Goal: Transaction & Acquisition: Purchase product/service

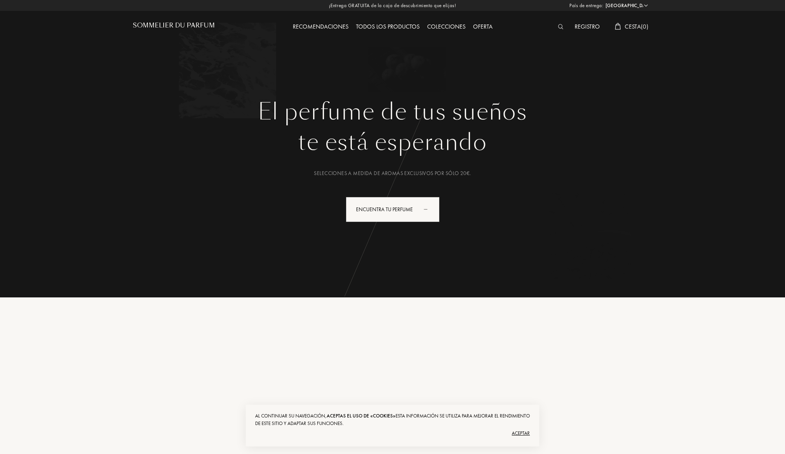
select select "ES"
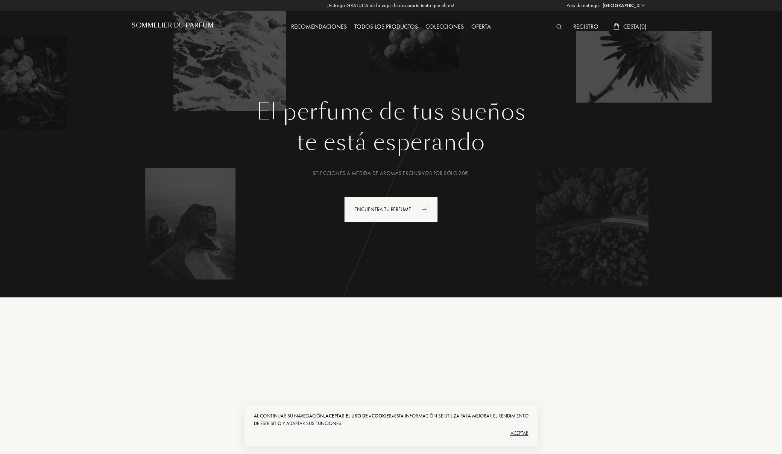
click at [558, 28] on img at bounding box center [560, 26] width 6 height 5
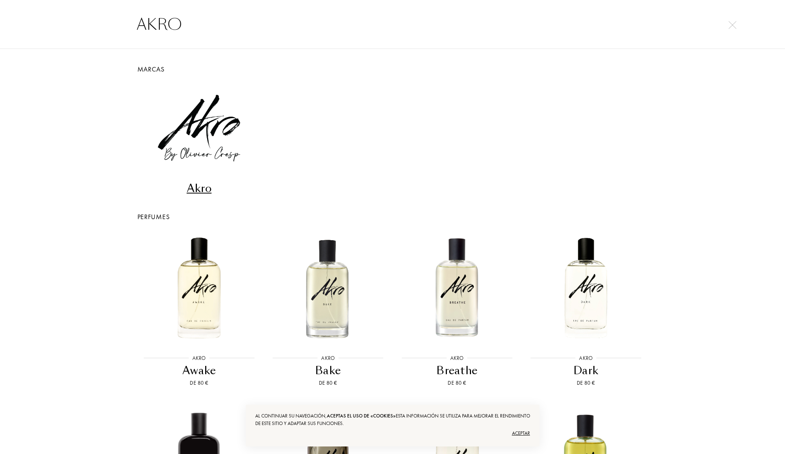
type input "AKRO"
drag, startPoint x: 195, startPoint y: 114, endPoint x: 242, endPoint y: 130, distance: 49.9
click at [195, 181] on div "Akro" at bounding box center [199, 188] width 123 height 15
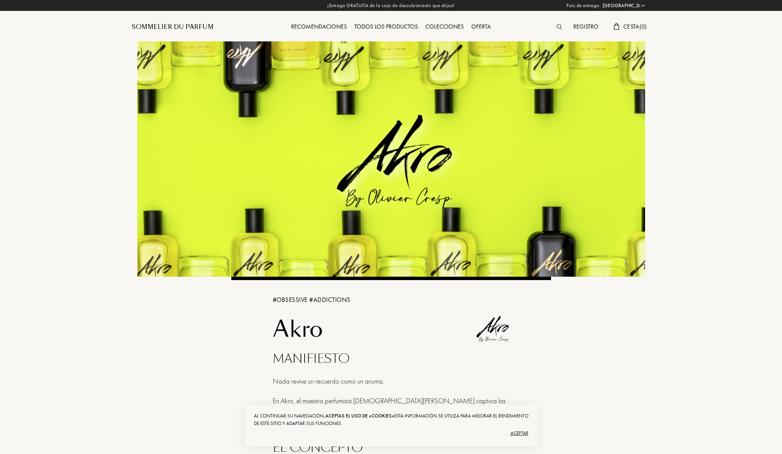
select select "ES"
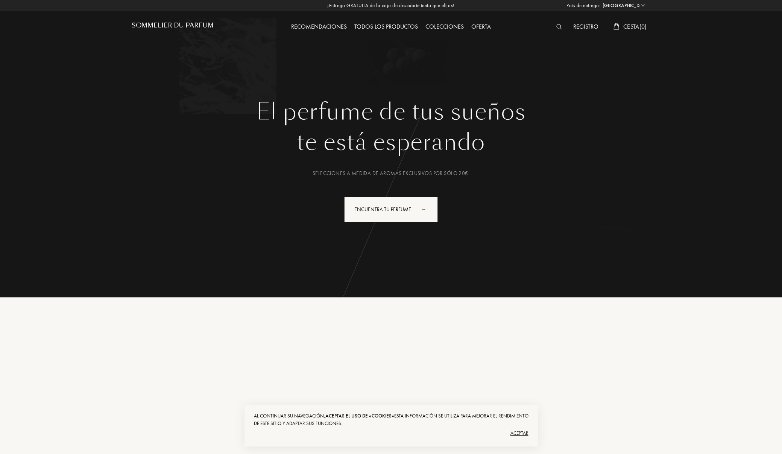
select select "ES"
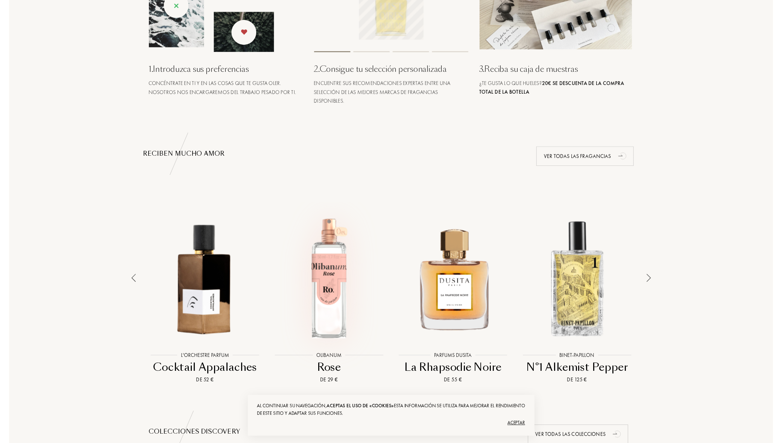
scroll to position [511, 0]
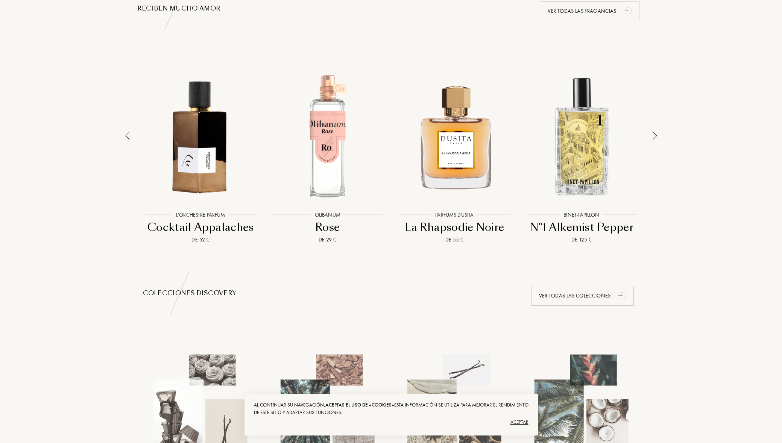
click at [652, 135] on div at bounding box center [655, 151] width 11 height 186
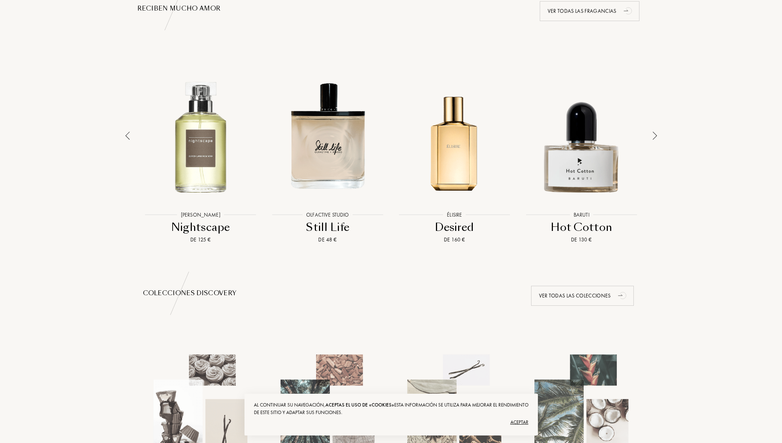
click at [652, 135] on div at bounding box center [655, 151] width 11 height 186
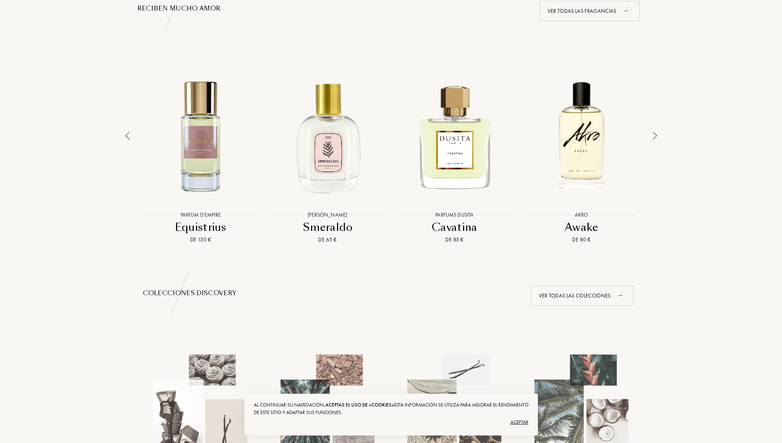
click at [128, 137] on img at bounding box center [127, 136] width 5 height 8
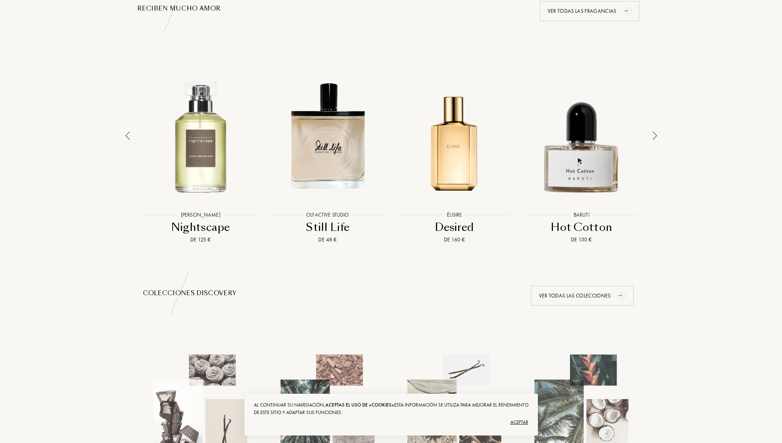
click at [658, 138] on div at bounding box center [655, 151] width 11 height 186
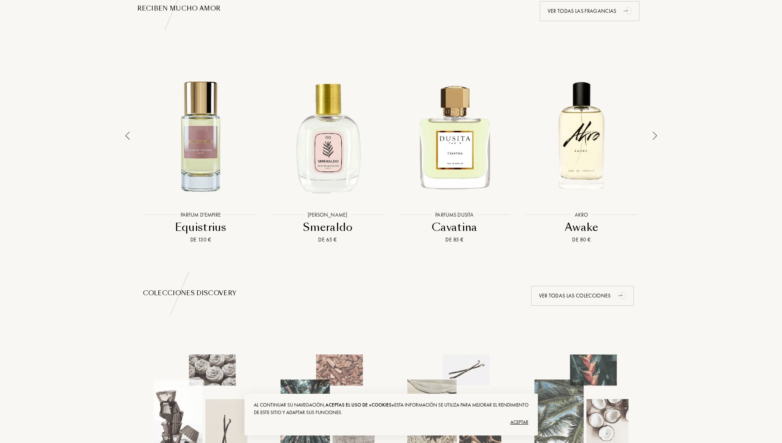
click at [658, 138] on div at bounding box center [655, 151] width 11 height 186
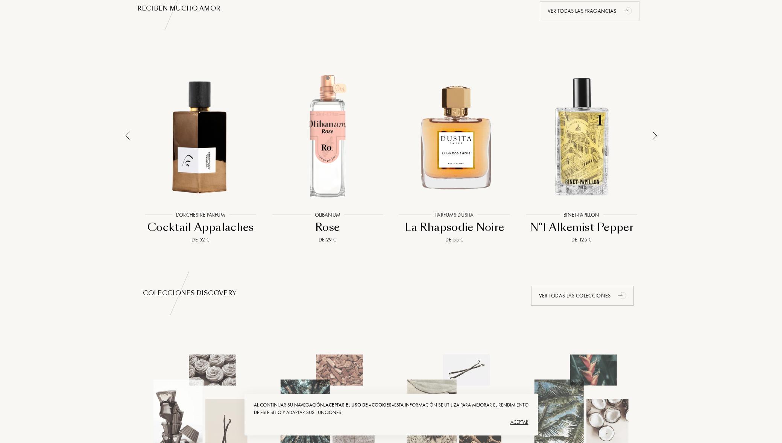
click at [658, 135] on div at bounding box center [655, 151] width 11 height 186
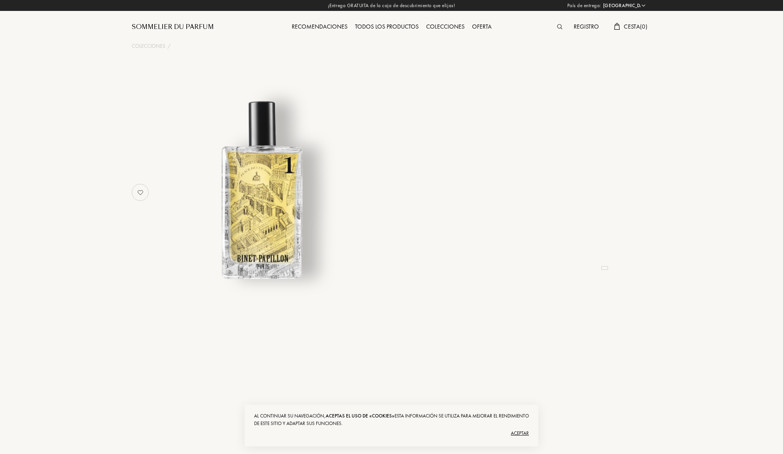
select select "ES"
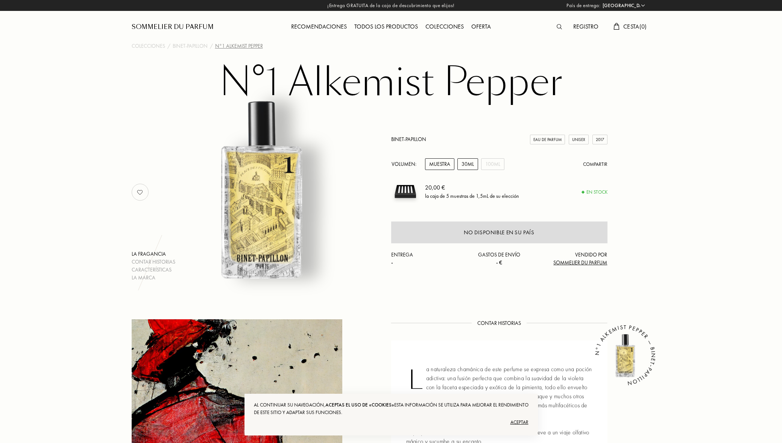
click at [468, 162] on div "30mL" at bounding box center [468, 164] width 21 height 12
click at [490, 164] on div "100mL" at bounding box center [492, 164] width 23 height 12
click at [195, 44] on div "Binet-Papillon" at bounding box center [190, 46] width 35 height 8
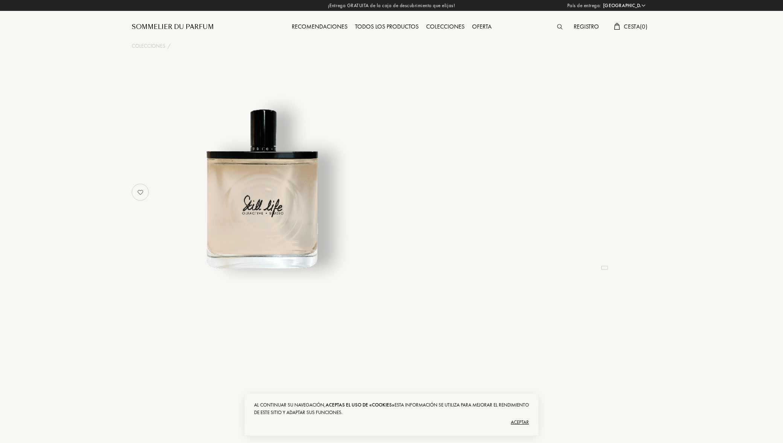
select select "ES"
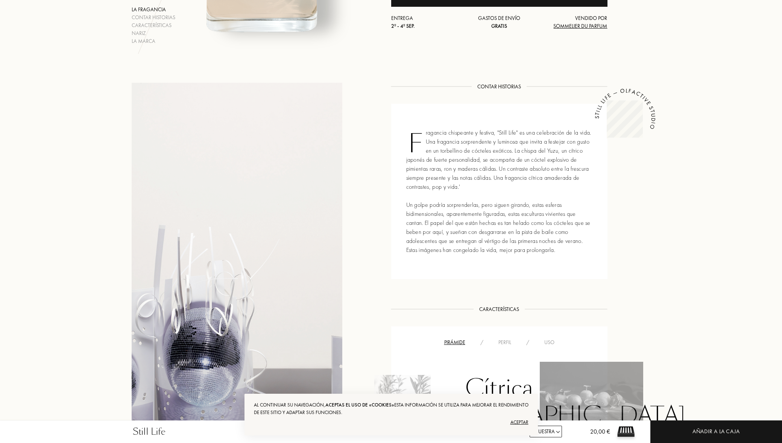
scroll to position [120, 0]
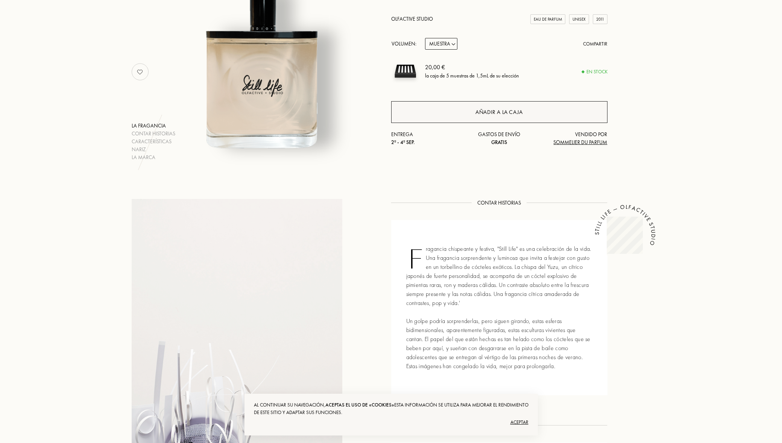
click at [432, 106] on div "Añadir a la caja" at bounding box center [499, 112] width 216 height 22
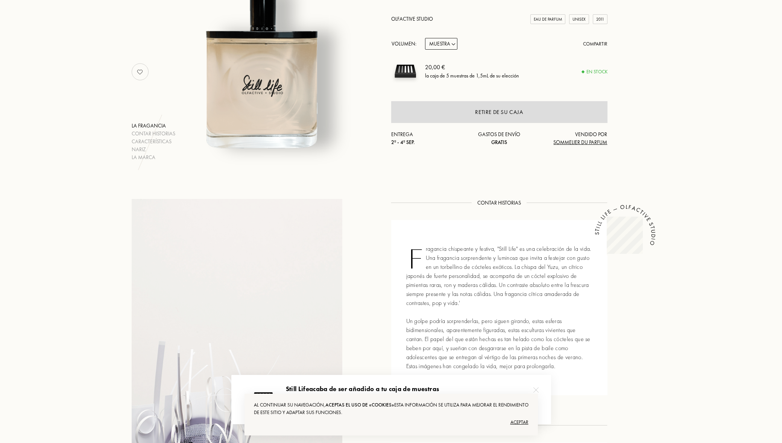
scroll to position [0, 0]
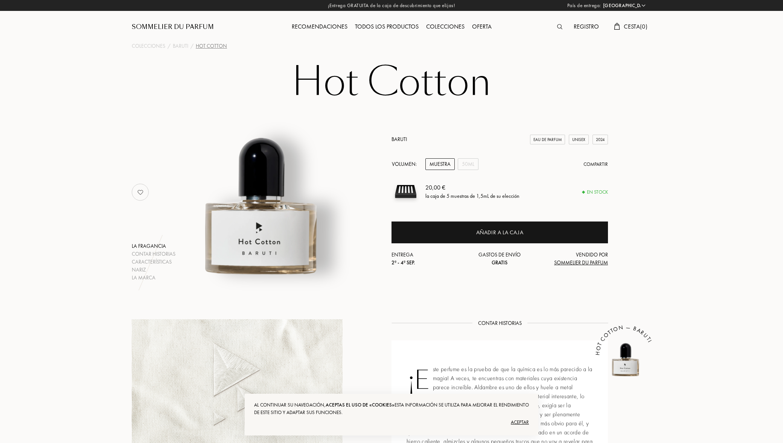
select select "ES"
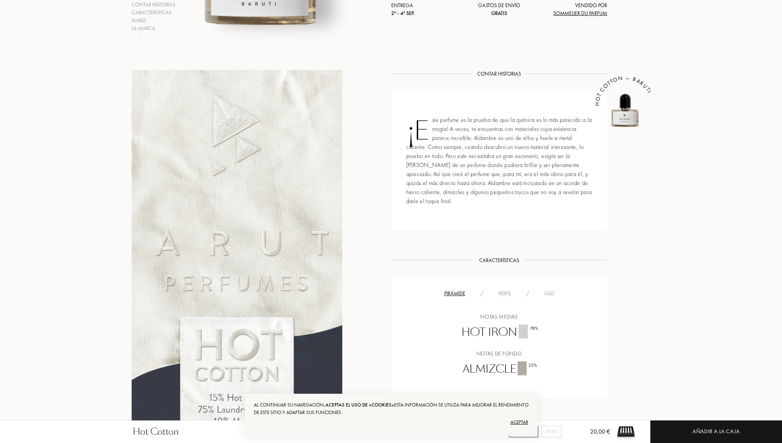
scroll to position [494, 0]
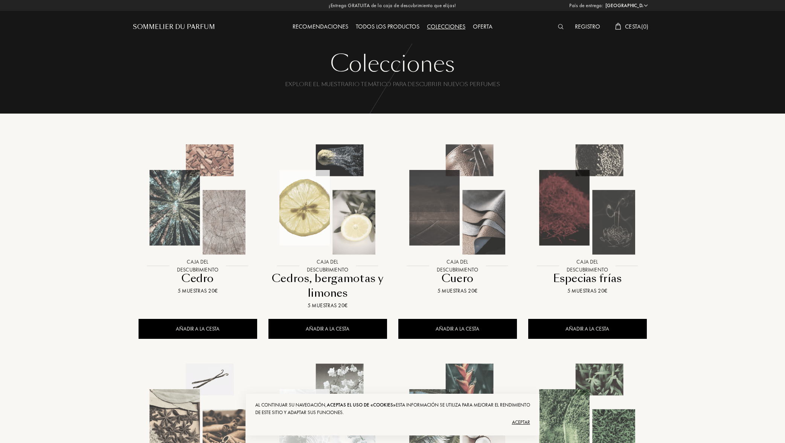
select select "ES"
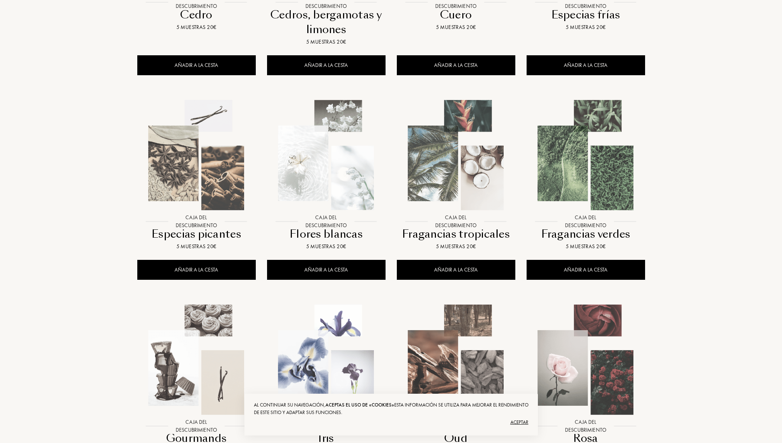
scroll to position [417, 0]
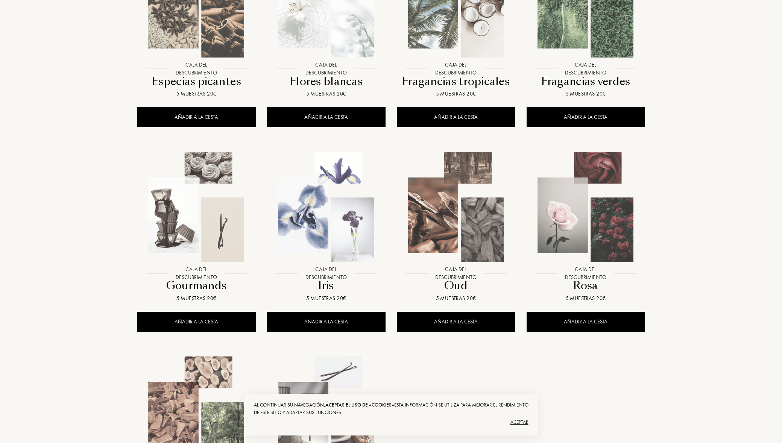
click at [330, 217] on img at bounding box center [326, 207] width 117 height 117
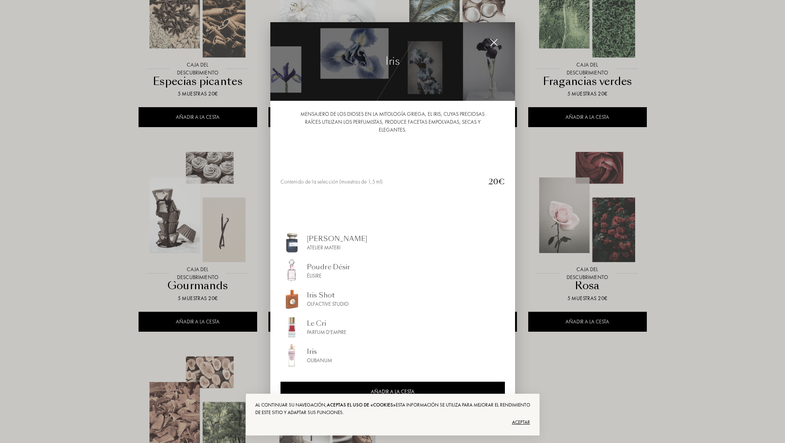
click at [663, 409] on div at bounding box center [392, 221] width 785 height 443
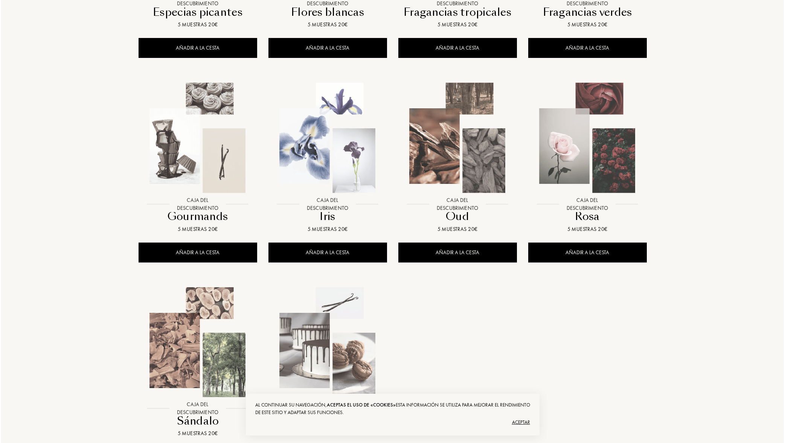
scroll to position [620, 0]
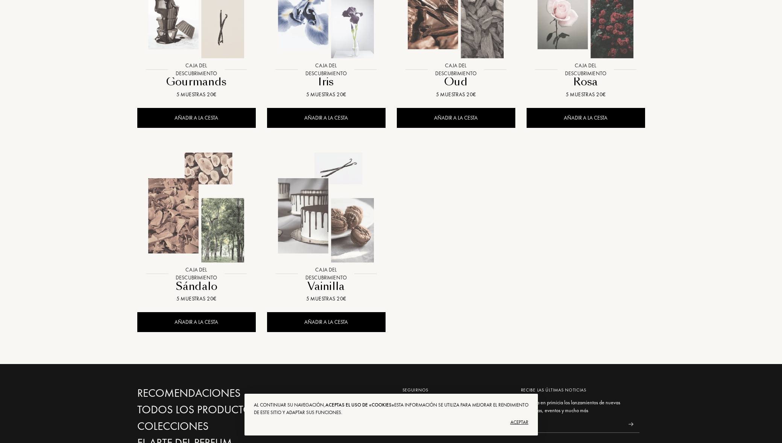
click at [325, 230] on img at bounding box center [326, 207] width 117 height 117
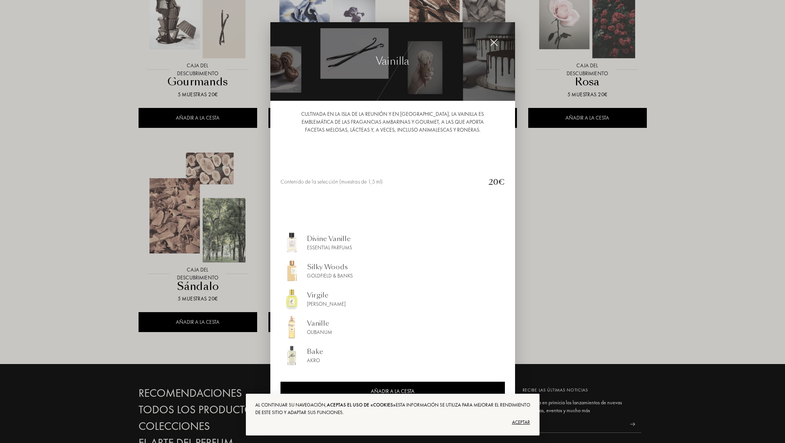
click at [582, 291] on div at bounding box center [392, 221] width 785 height 443
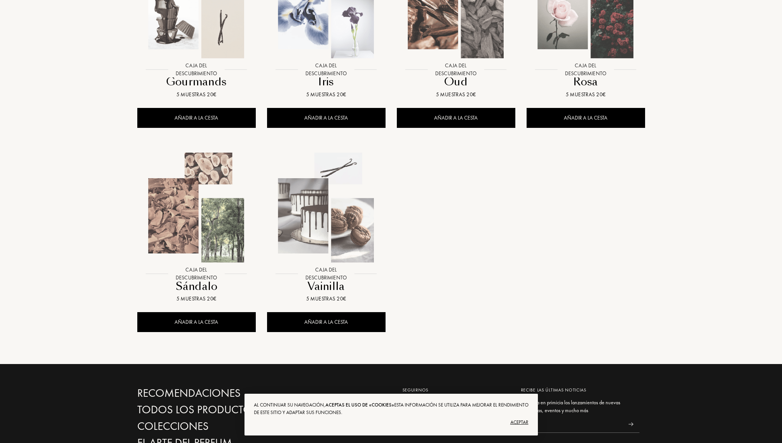
click at [232, 227] on img at bounding box center [196, 207] width 117 height 117
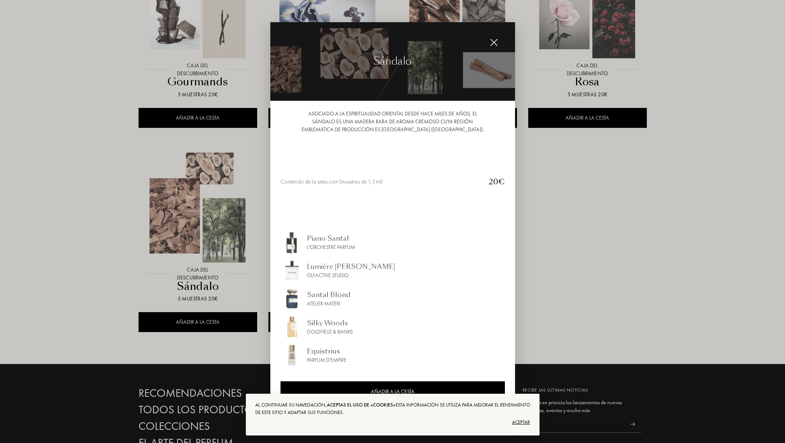
click at [616, 281] on div at bounding box center [392, 221] width 785 height 443
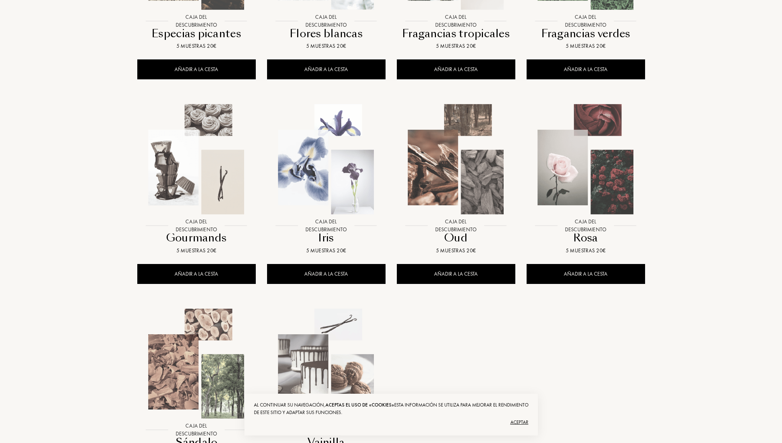
scroll to position [463, 0]
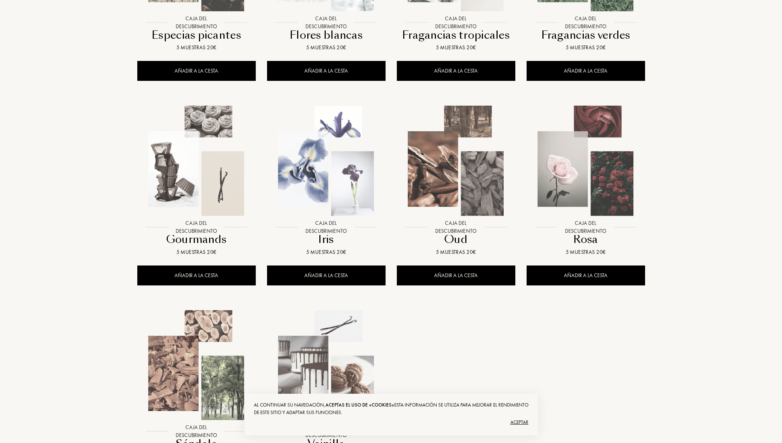
click at [205, 188] on img at bounding box center [196, 160] width 117 height 117
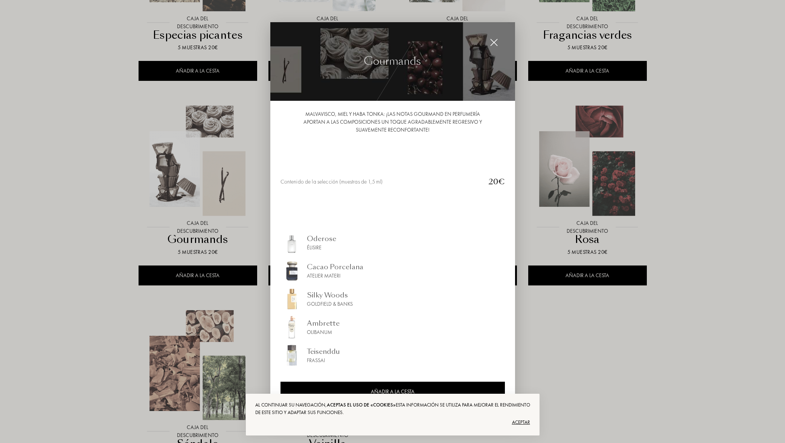
click at [569, 363] on div at bounding box center [392, 221] width 785 height 443
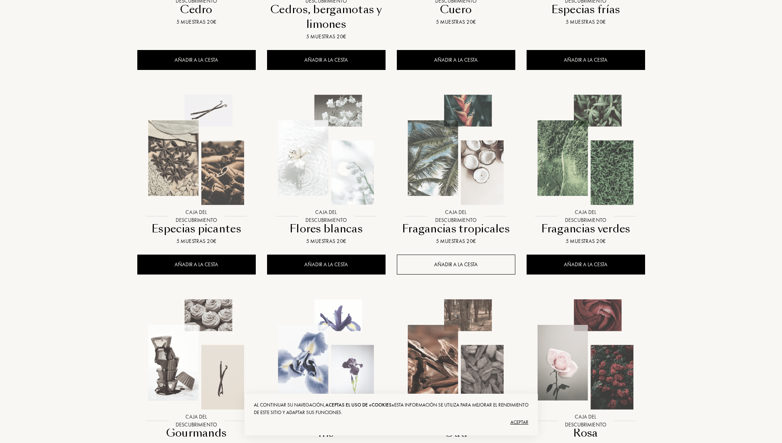
scroll to position [254, 0]
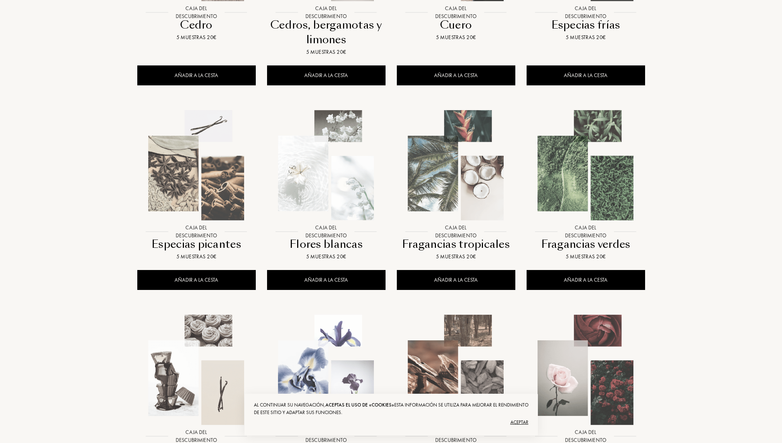
click at [352, 193] on img at bounding box center [326, 165] width 117 height 117
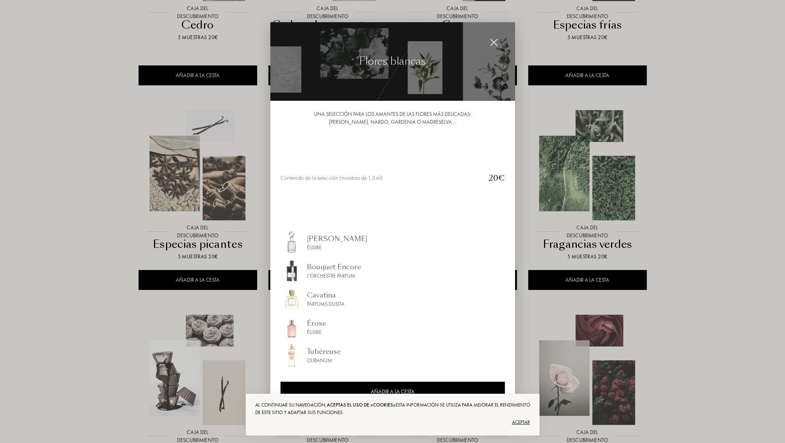
click at [722, 292] on div at bounding box center [392, 221] width 785 height 443
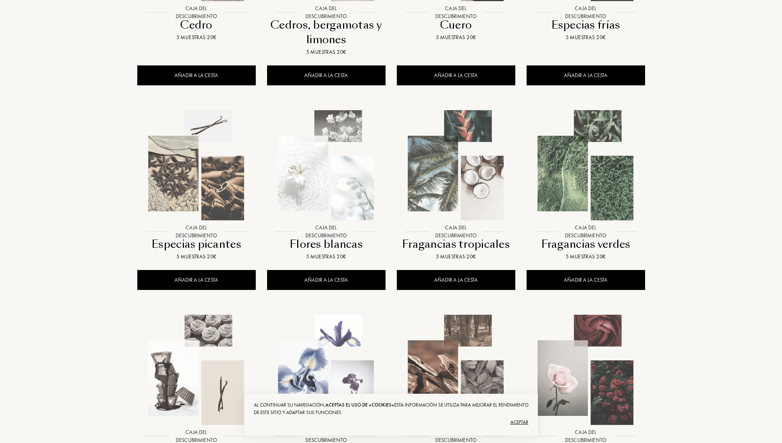
click at [587, 176] on img at bounding box center [586, 165] width 117 height 117
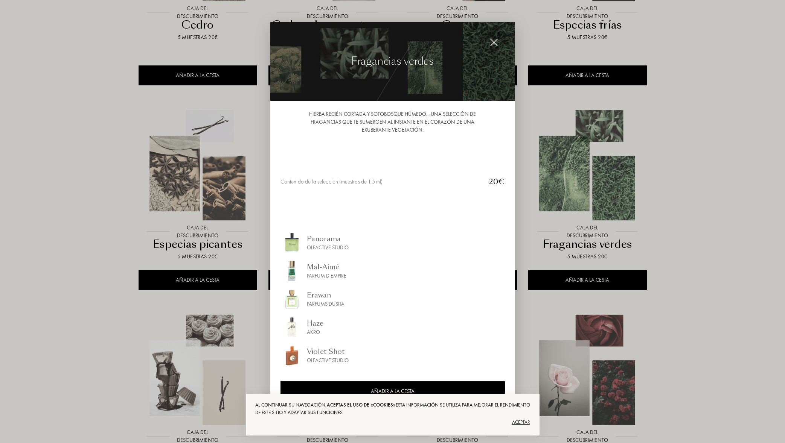
click at [692, 249] on div at bounding box center [392, 221] width 785 height 443
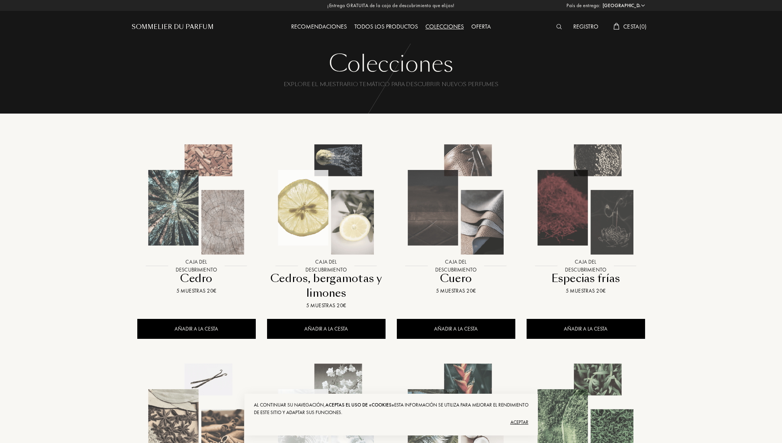
scroll to position [12, 0]
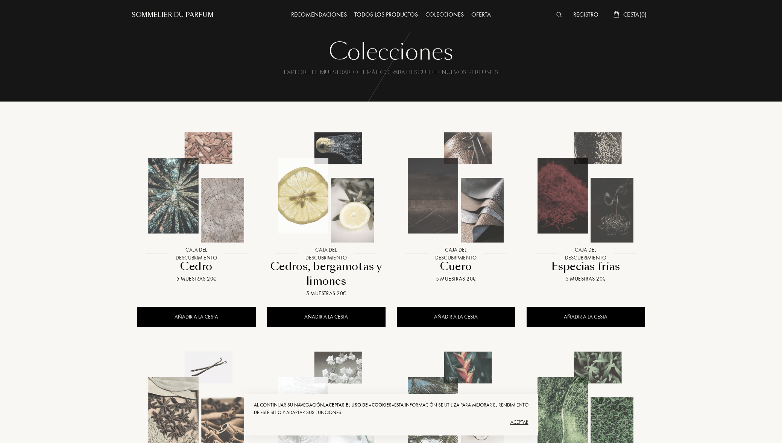
click at [337, 180] on img at bounding box center [326, 187] width 117 height 117
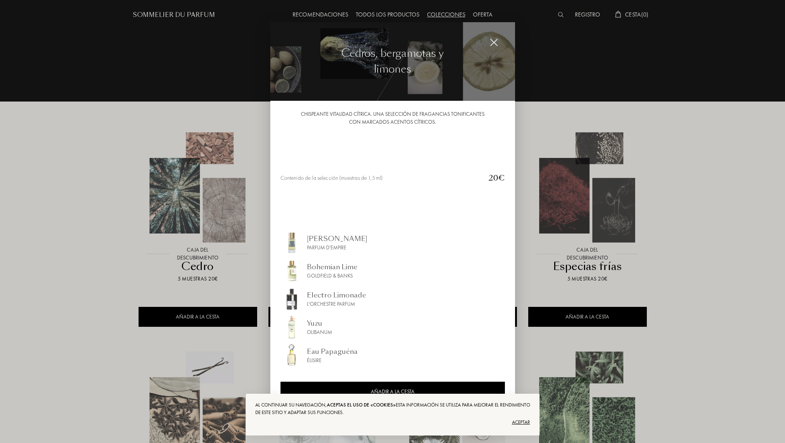
click at [728, 292] on div at bounding box center [392, 221] width 785 height 443
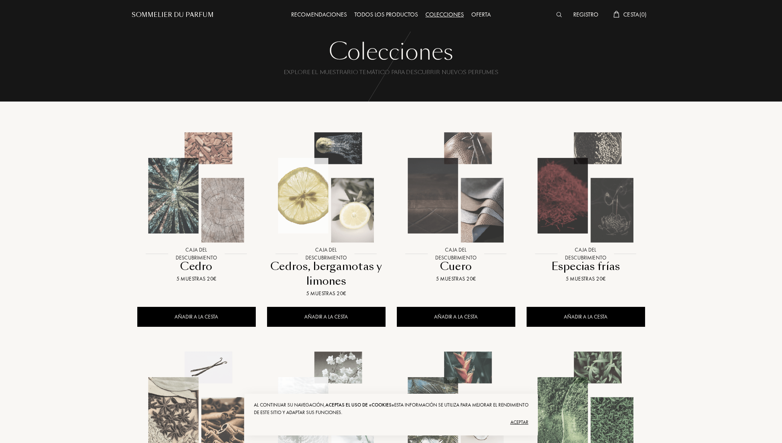
click at [477, 218] on img at bounding box center [456, 187] width 117 height 117
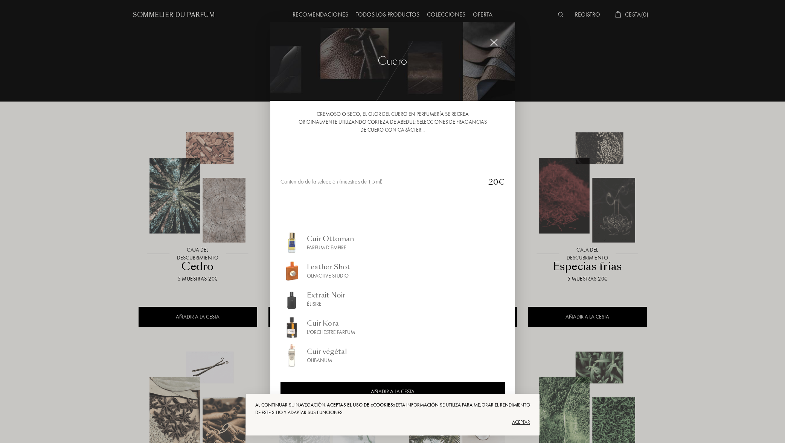
click at [579, 200] on div at bounding box center [392, 221] width 785 height 443
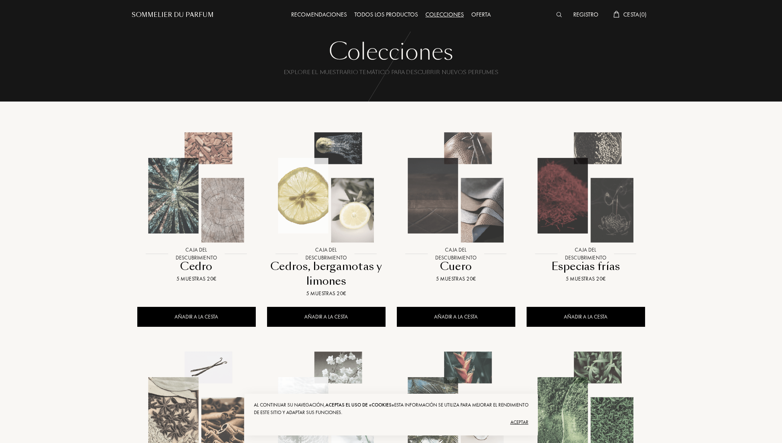
click at [584, 205] on img at bounding box center [586, 187] width 117 height 117
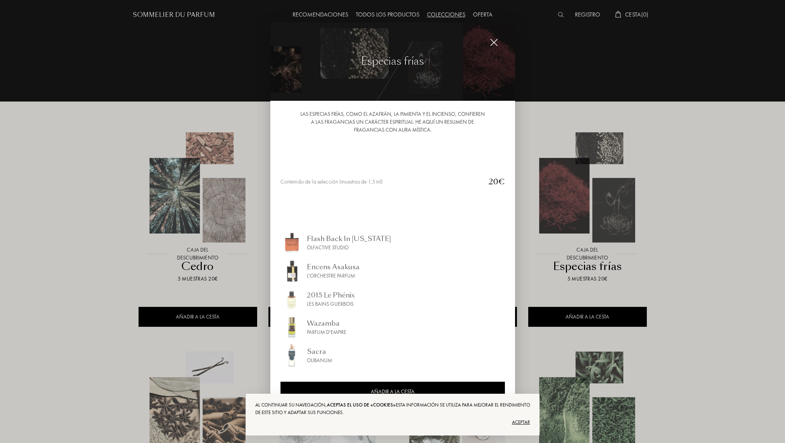
click at [689, 265] on div at bounding box center [392, 221] width 785 height 443
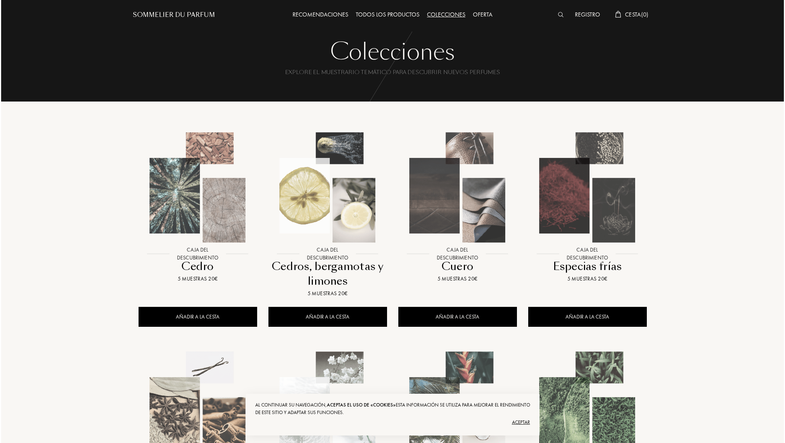
scroll to position [82, 0]
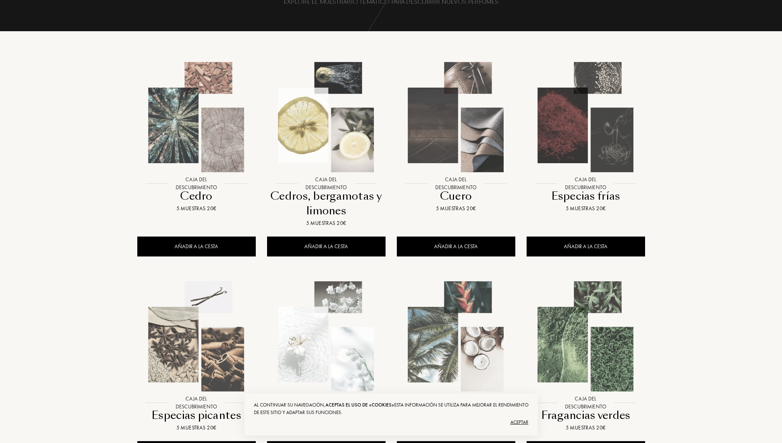
click at [194, 350] on img at bounding box center [196, 336] width 117 height 117
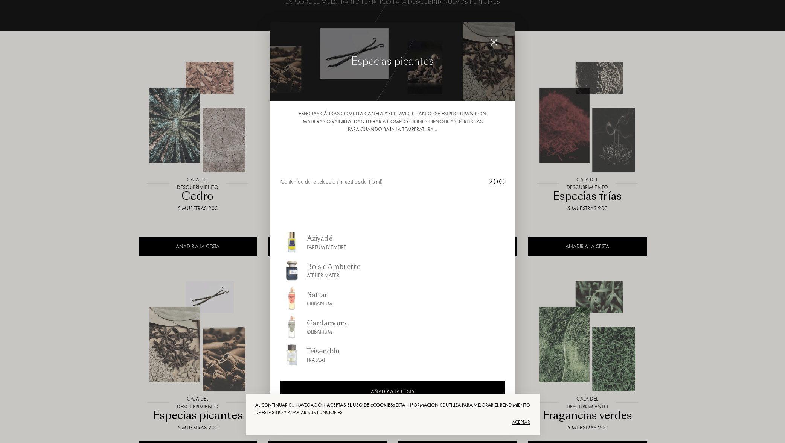
click at [685, 293] on div at bounding box center [392, 221] width 785 height 443
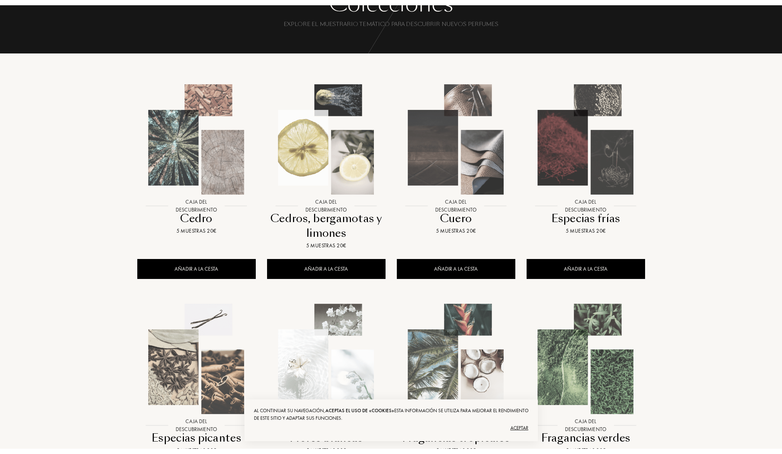
scroll to position [433, 0]
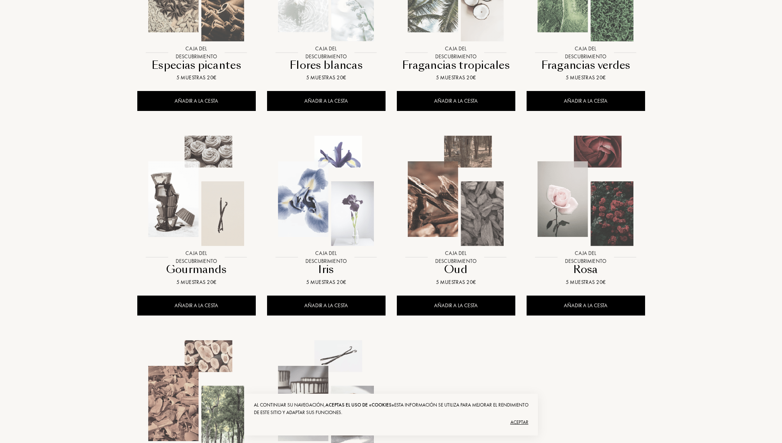
click at [615, 212] on img at bounding box center [586, 190] width 117 height 117
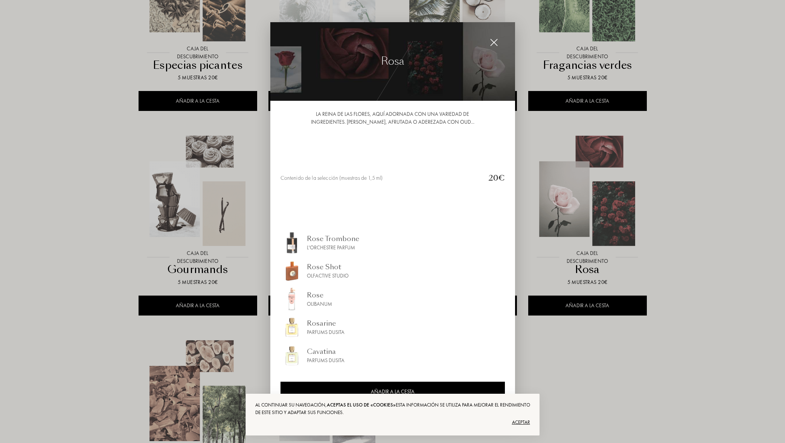
click at [498, 44] on div at bounding box center [493, 42] width 15 height 15
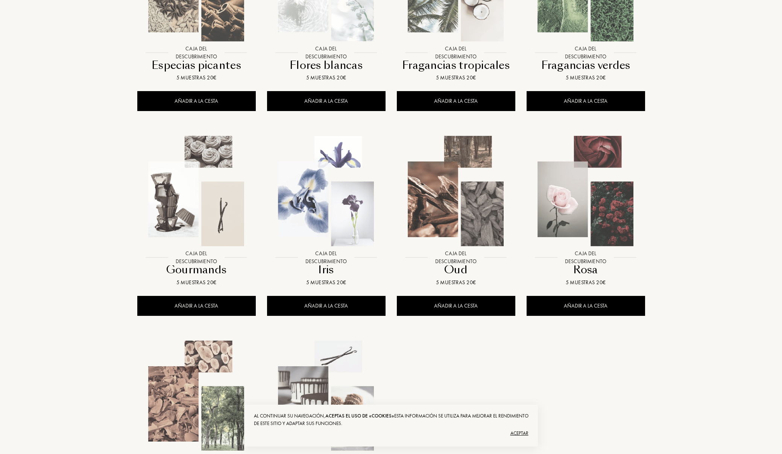
scroll to position [0, 0]
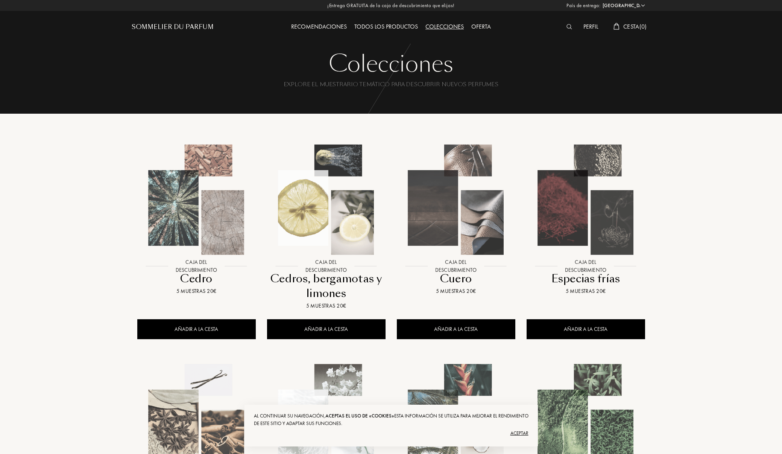
click at [310, 28] on div "Recomendaciones" at bounding box center [318, 27] width 63 height 10
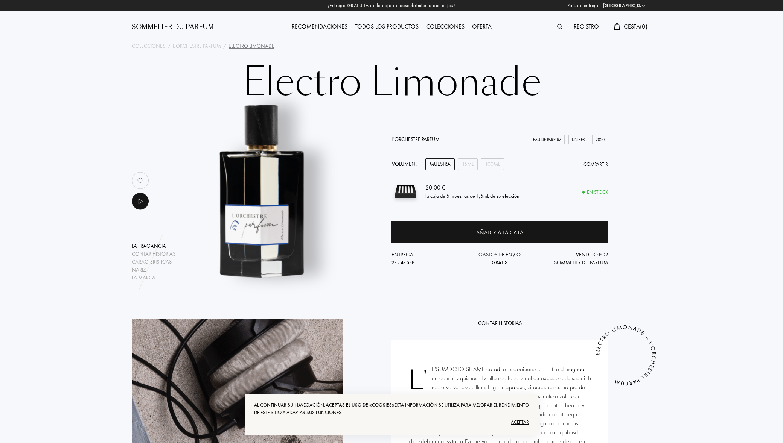
select select "ES"
click at [473, 167] on div "15mL" at bounding box center [468, 164] width 20 height 12
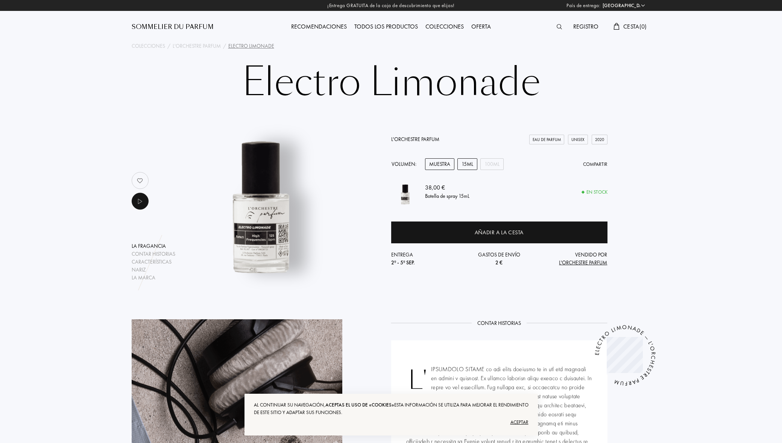
click at [450, 166] on div "Muestra" at bounding box center [439, 164] width 29 height 12
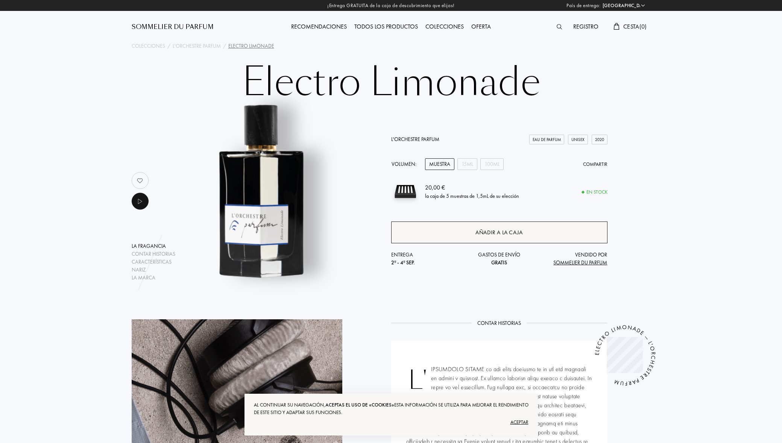
click at [498, 226] on div "Añadir a la caja" at bounding box center [499, 233] width 216 height 22
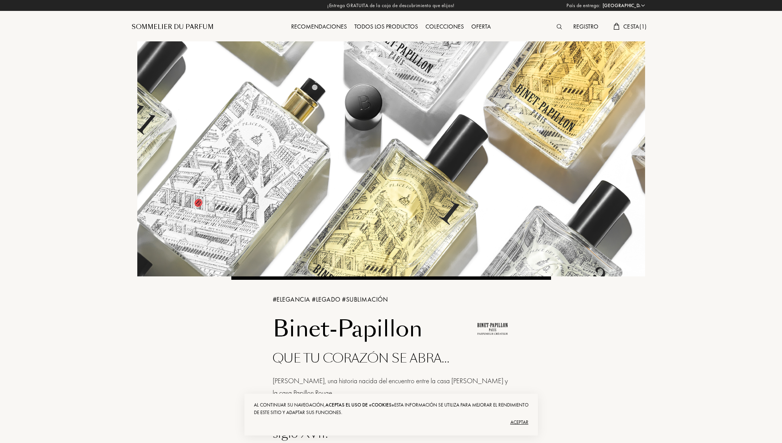
select select "ES"
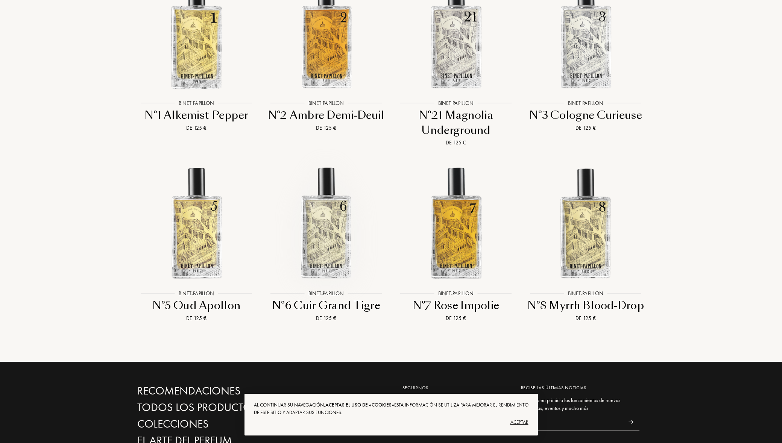
scroll to position [919, 0]
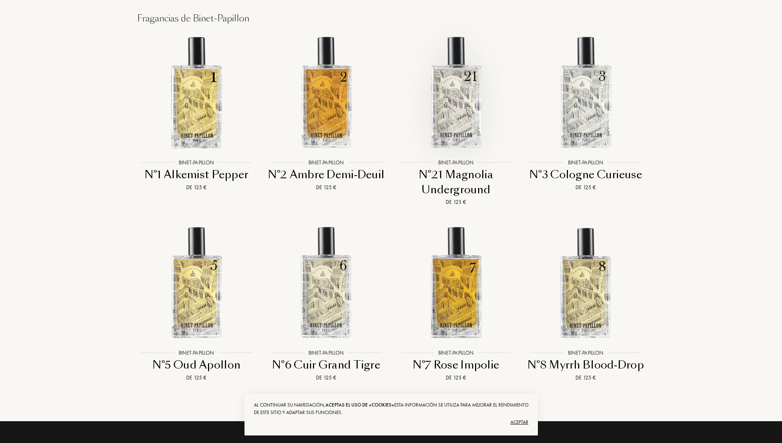
click at [412, 85] on img at bounding box center [456, 91] width 117 height 117
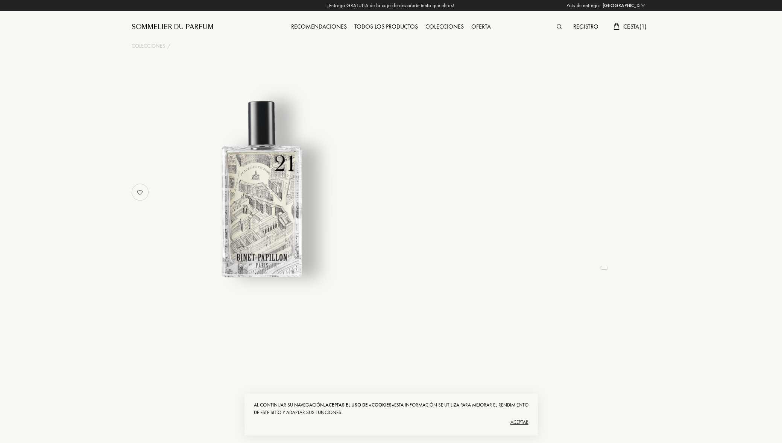
select select "ES"
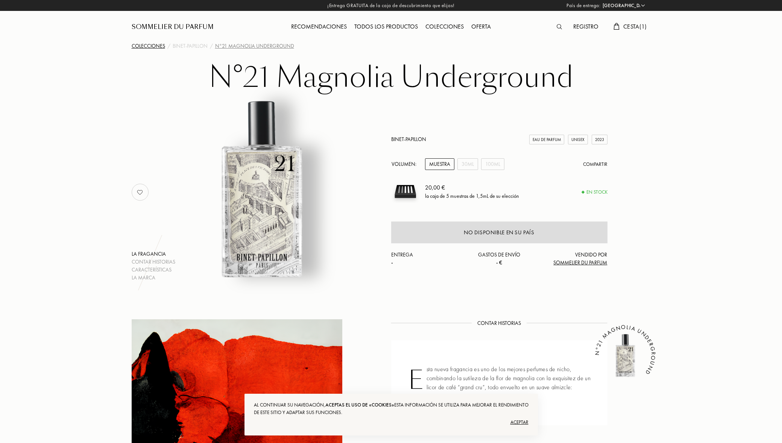
click at [132, 45] on div "Colecciones" at bounding box center [148, 46] width 33 height 8
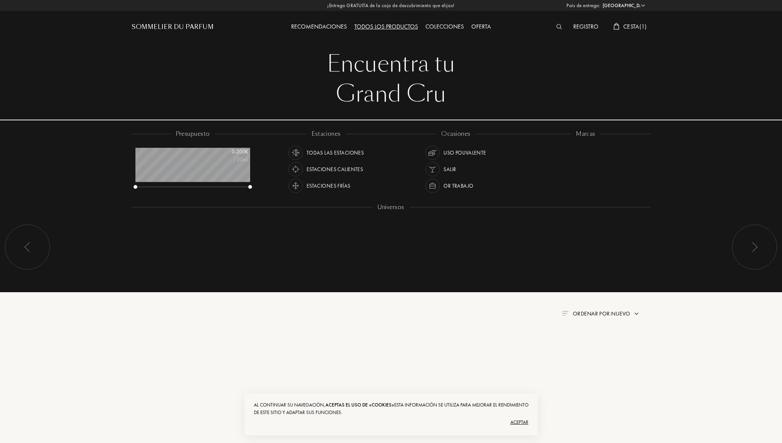
select select "ES"
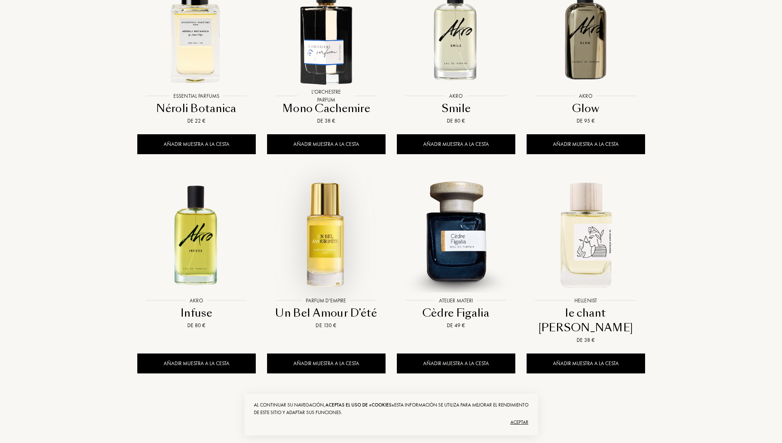
scroll to position [653, 0]
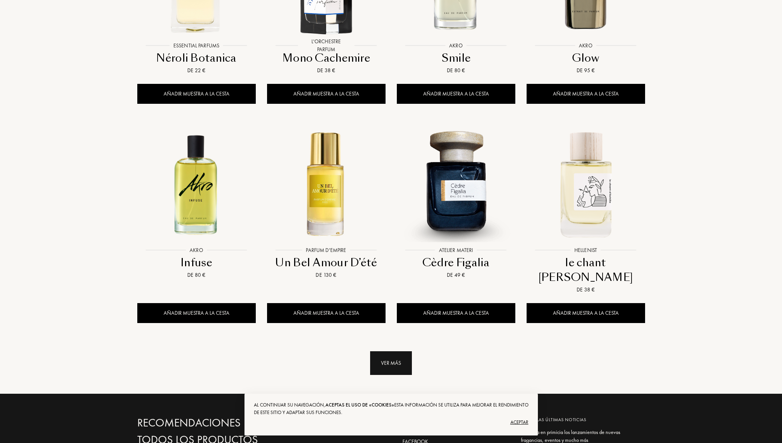
click at [381, 351] on div "Ver más" at bounding box center [391, 363] width 42 height 24
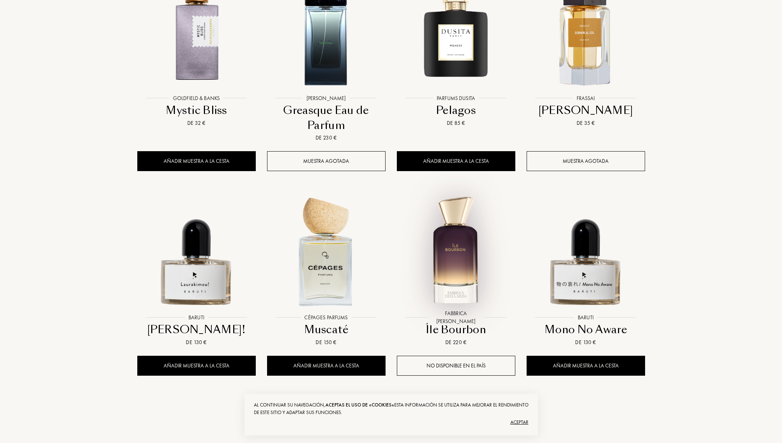
scroll to position [1372, 0]
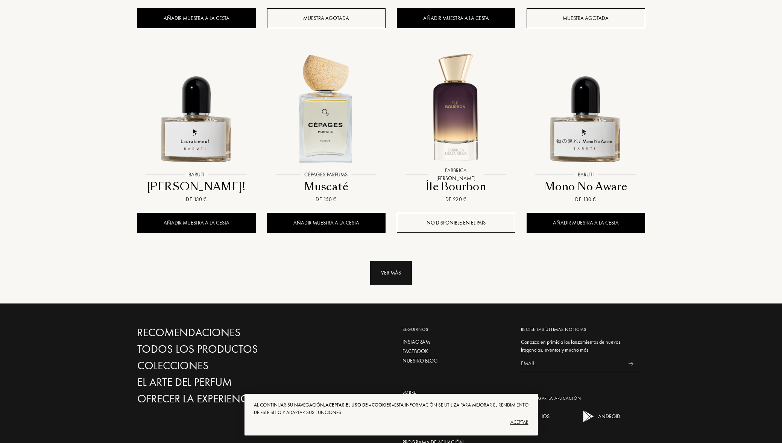
click at [394, 261] on div "Ver más" at bounding box center [391, 273] width 42 height 24
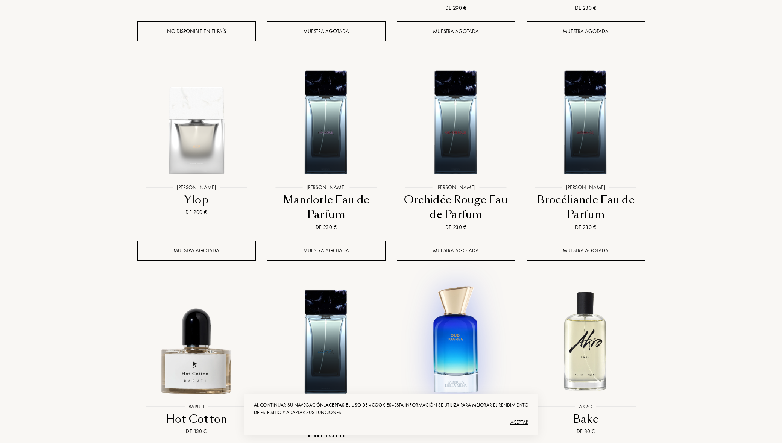
scroll to position [1943, 0]
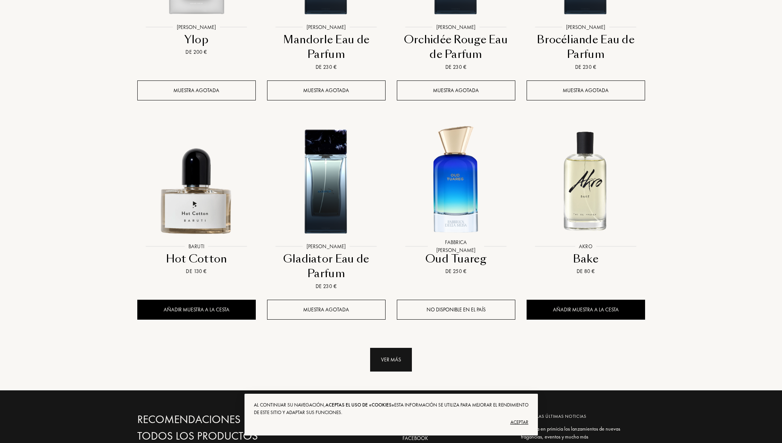
click at [398, 348] on div "Ver más" at bounding box center [391, 360] width 42 height 24
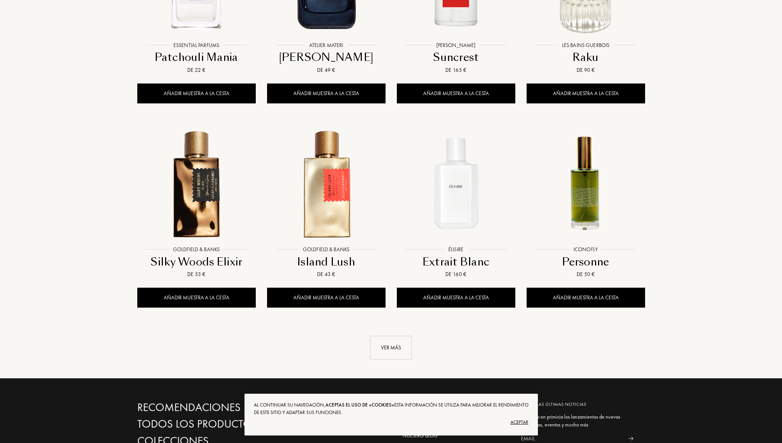
scroll to position [2610, 0]
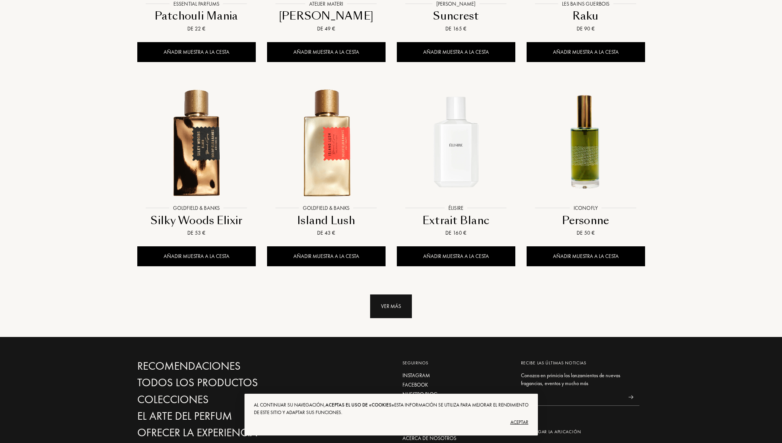
click at [390, 295] on div "Ver más" at bounding box center [391, 307] width 42 height 24
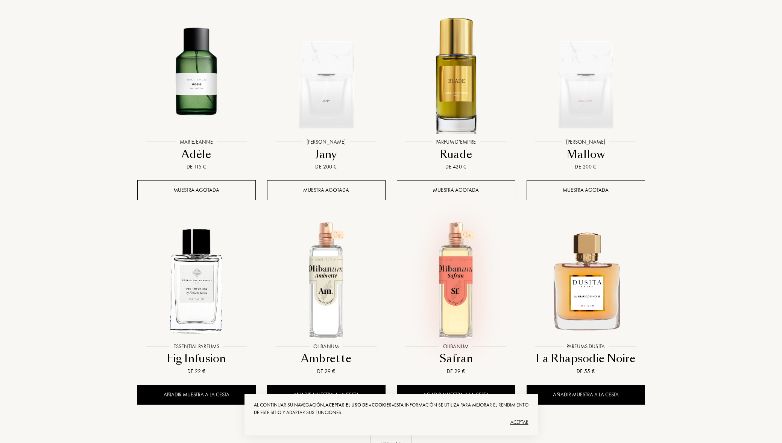
scroll to position [3168, 0]
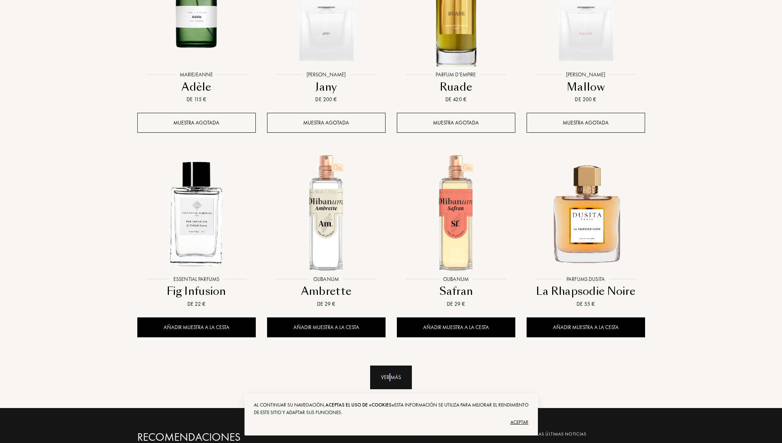
click at [390, 366] on div "Ver más" at bounding box center [391, 378] width 42 height 24
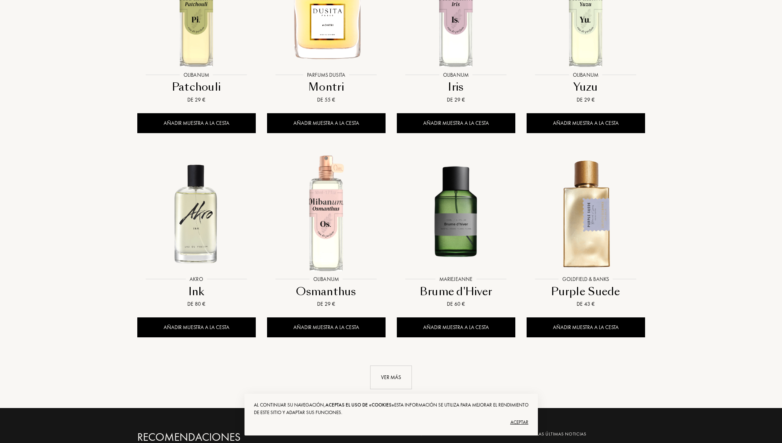
scroll to position [3844, 0]
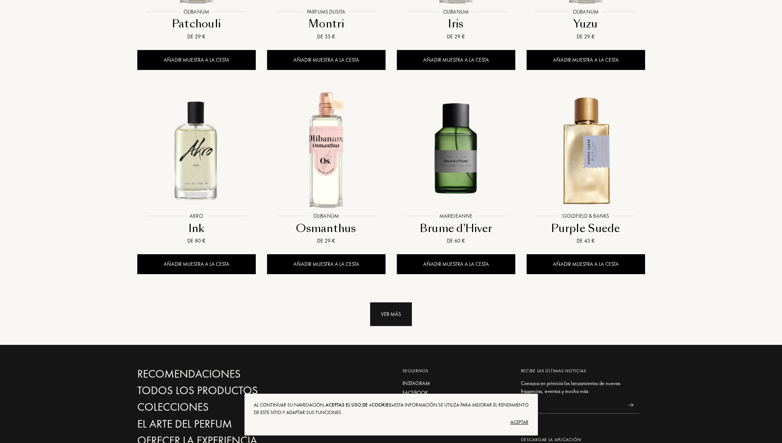
click at [400, 303] on div "Ver más" at bounding box center [391, 315] width 42 height 24
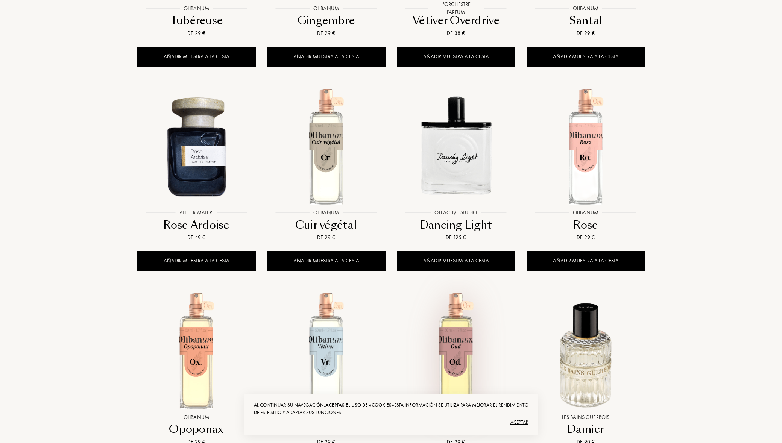
scroll to position [4400, 0]
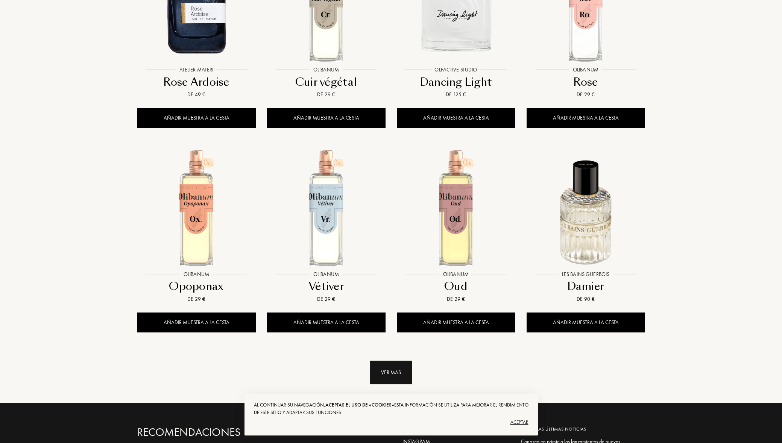
click at [384, 361] on div "Ver más" at bounding box center [391, 373] width 42 height 24
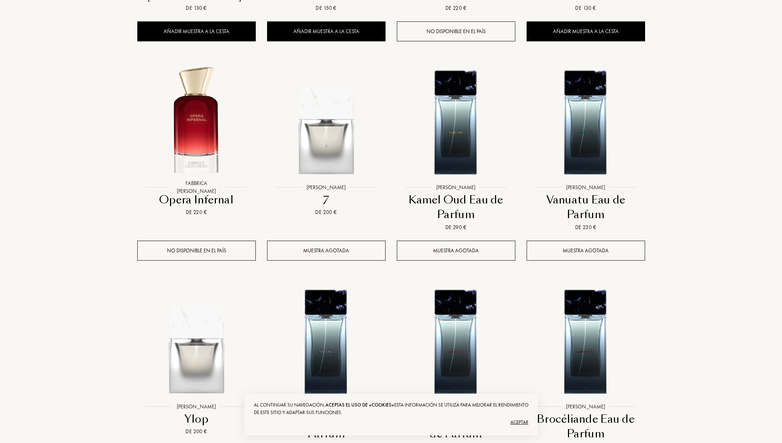
scroll to position [0, 0]
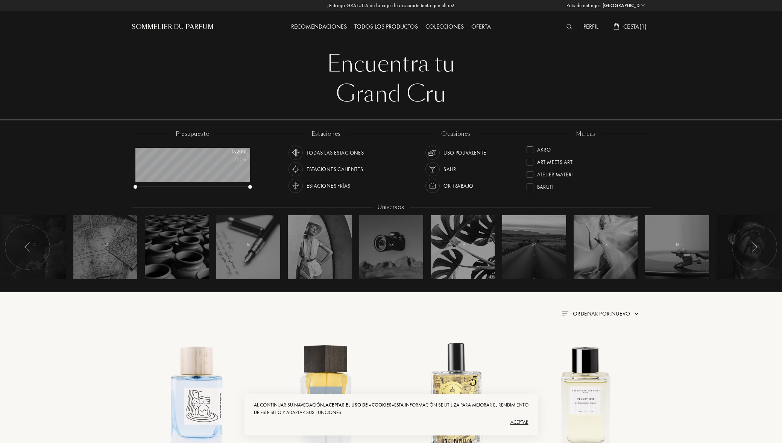
click at [588, 25] on div "Perfil" at bounding box center [591, 27] width 23 height 10
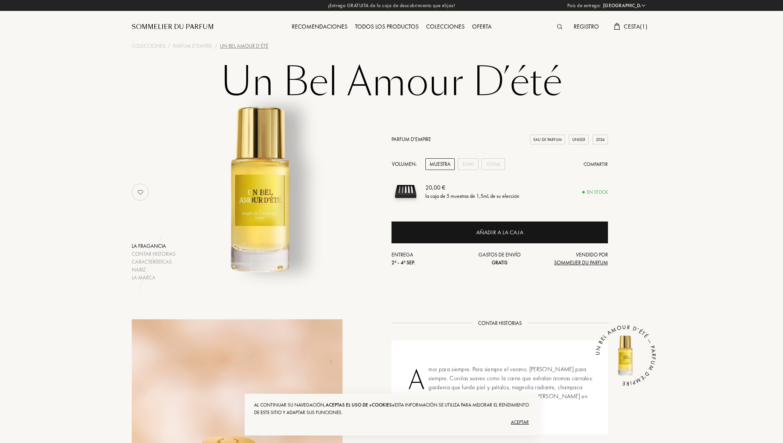
select select "ES"
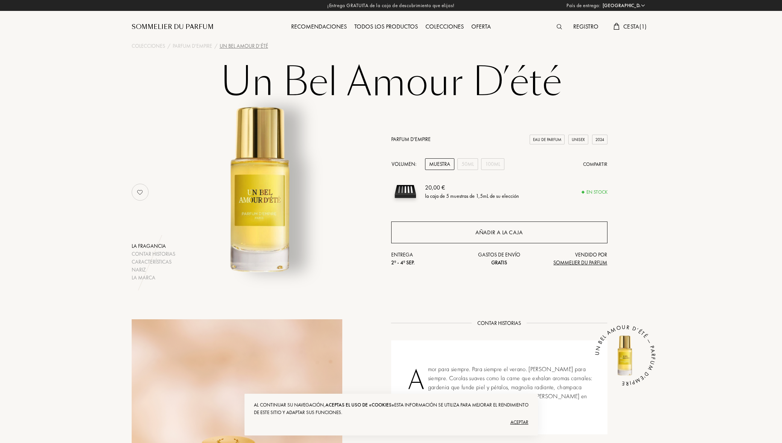
click at [490, 231] on div "Añadir a la caja" at bounding box center [499, 232] width 47 height 9
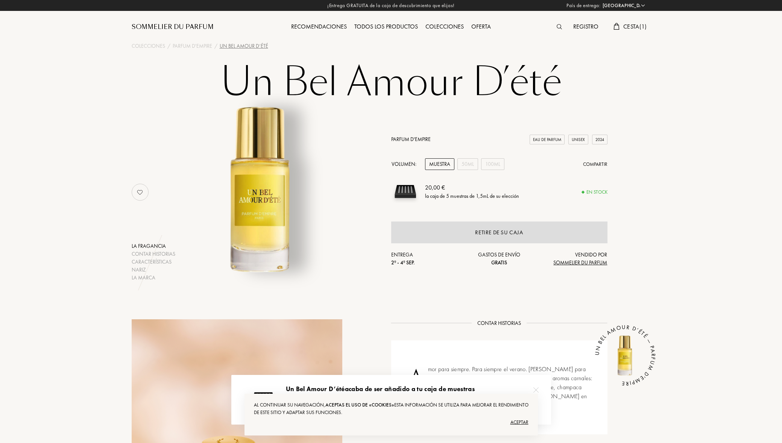
click at [523, 426] on div "Aceptar" at bounding box center [391, 423] width 275 height 12
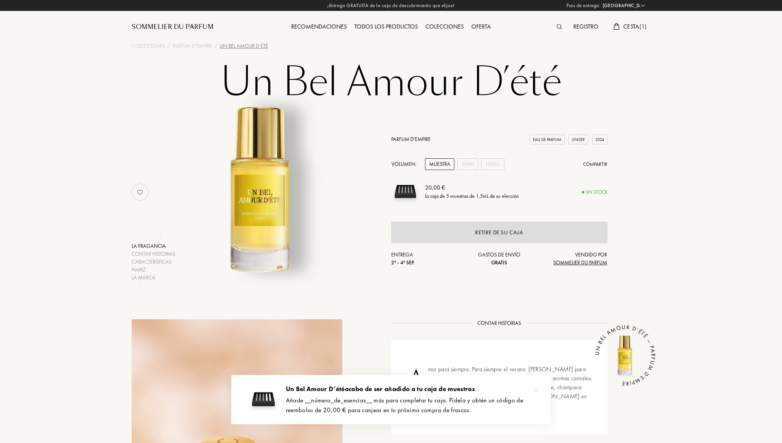
click at [630, 23] on span "Cesta ( 1 )" at bounding box center [635, 27] width 24 height 8
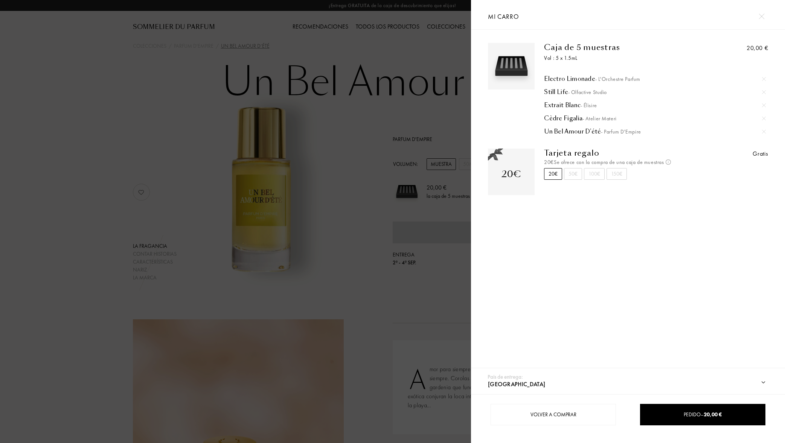
click at [412, 323] on div at bounding box center [235, 221] width 471 height 443
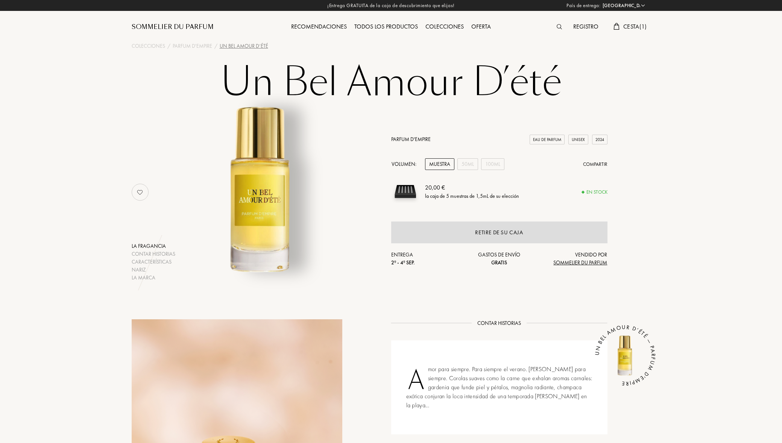
click at [560, 27] on img at bounding box center [559, 26] width 5 height 5
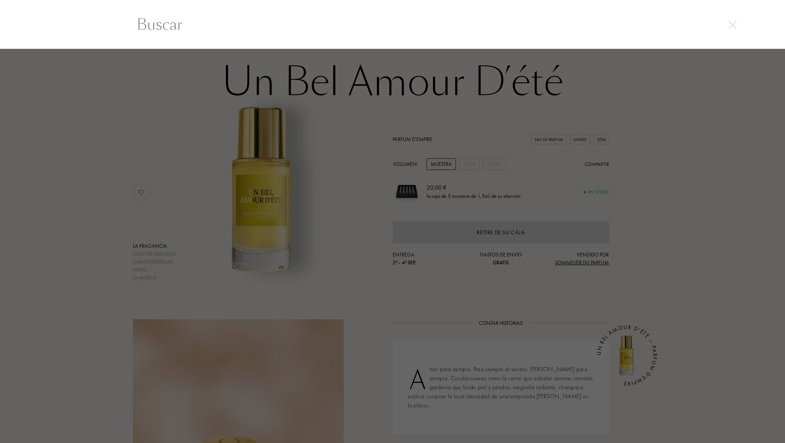
click at [651, 109] on div at bounding box center [392, 246] width 785 height 395
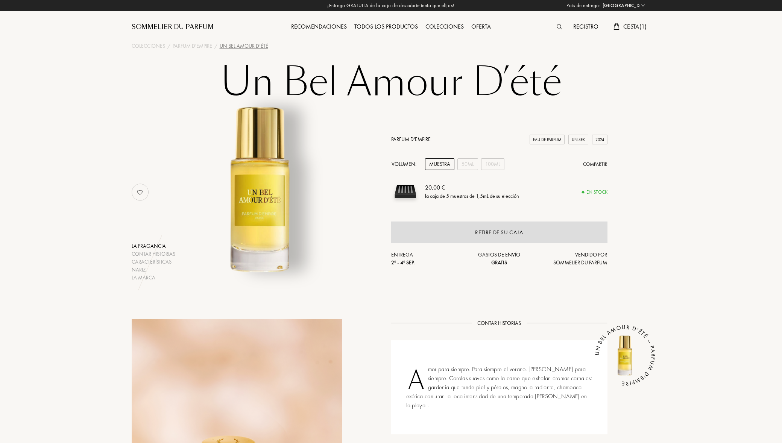
click at [592, 24] on div "Registro" at bounding box center [586, 27] width 33 height 10
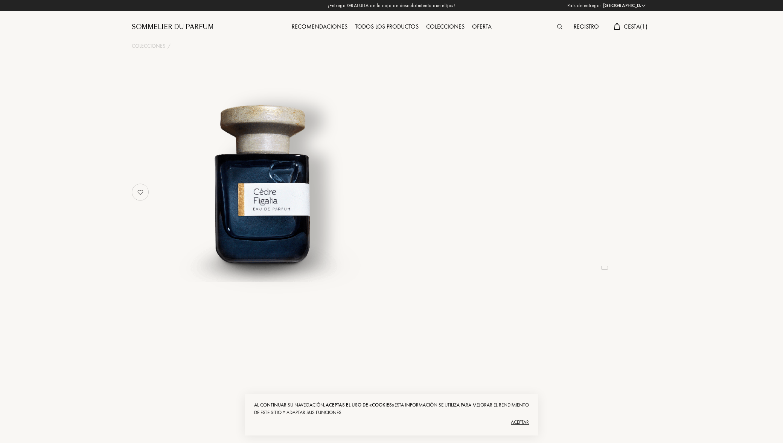
select select "ES"
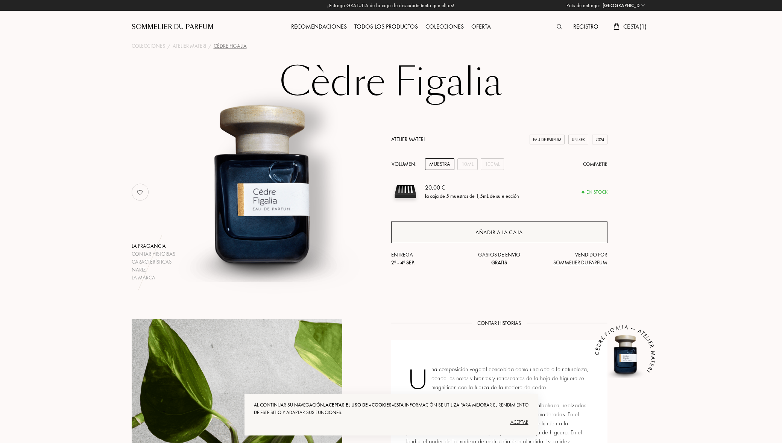
click at [492, 229] on div "Añadir a la caja" at bounding box center [499, 232] width 47 height 9
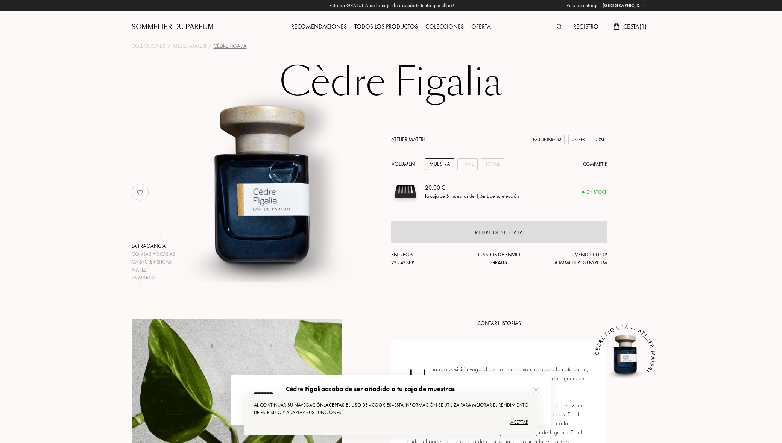
click at [631, 27] on span "Cesta ( 1 )" at bounding box center [635, 27] width 24 height 8
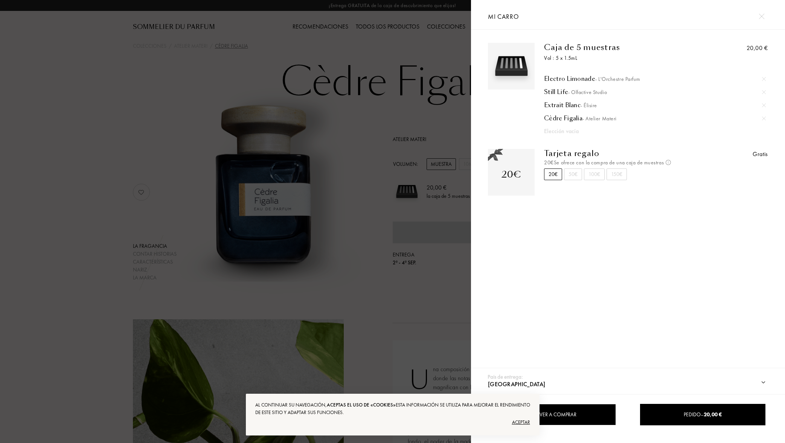
click at [520, 421] on div "Aceptar" at bounding box center [392, 423] width 275 height 12
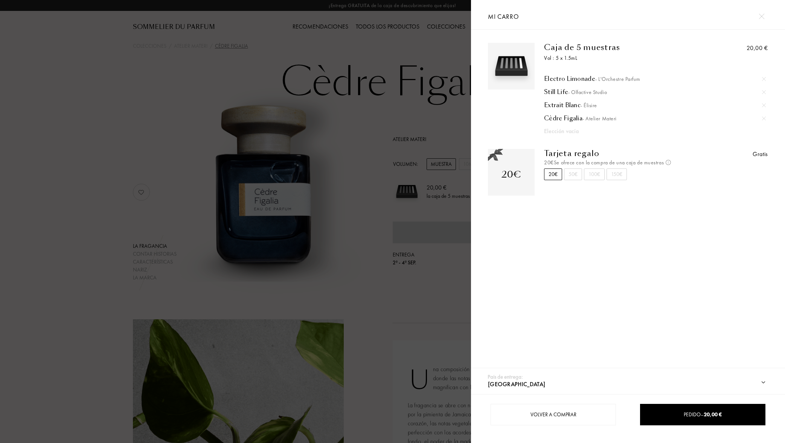
click at [423, 262] on div at bounding box center [235, 221] width 471 height 443
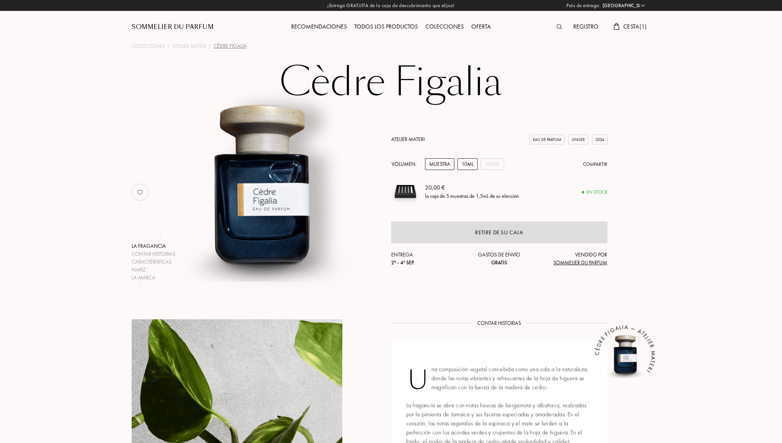
click at [472, 164] on div "10mL" at bounding box center [468, 164] width 20 height 12
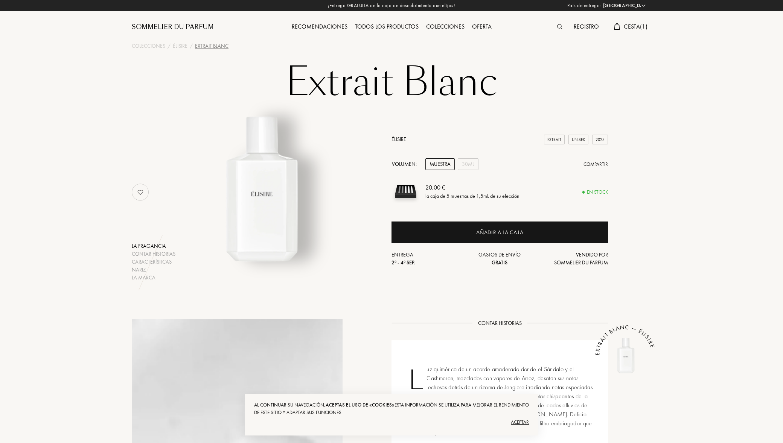
select select "ES"
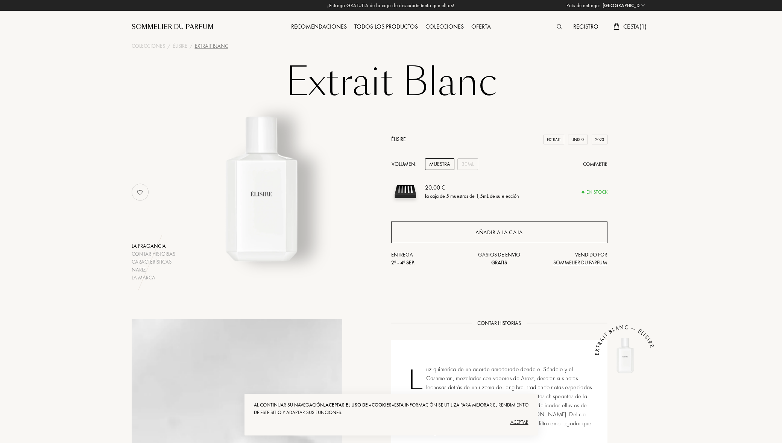
click at [473, 235] on div "Añadir a la caja" at bounding box center [499, 233] width 216 height 22
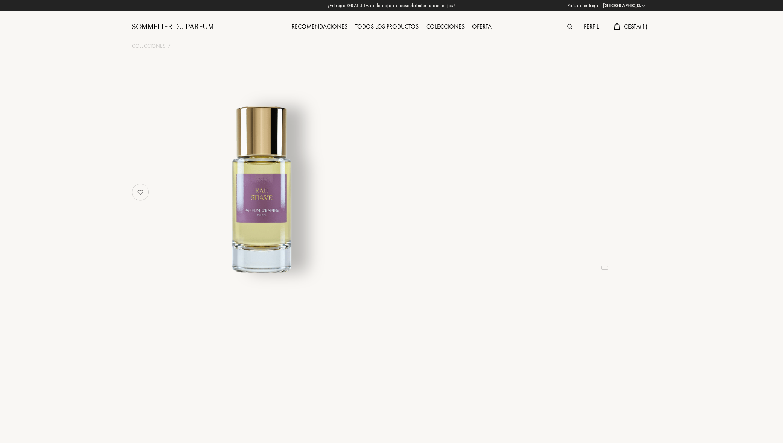
select select "ES"
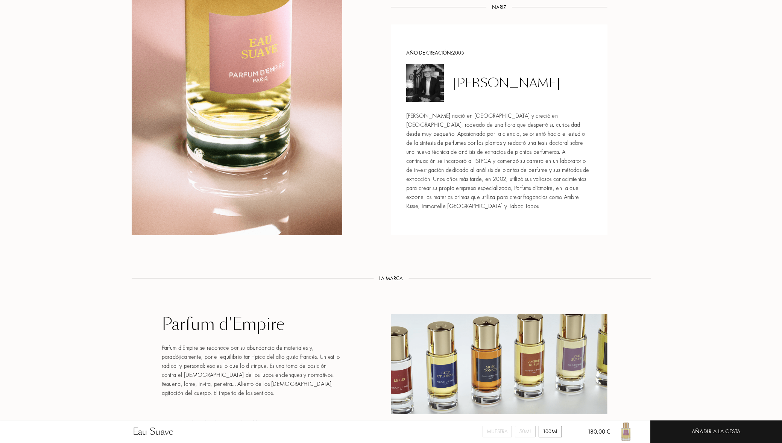
scroll to position [1041, 0]
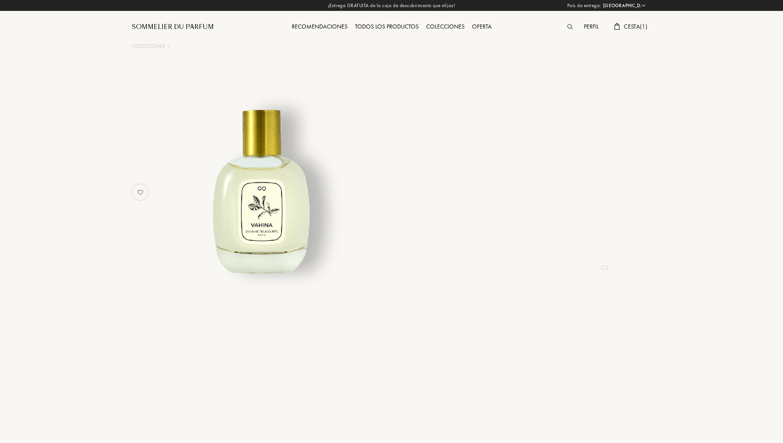
select select "ES"
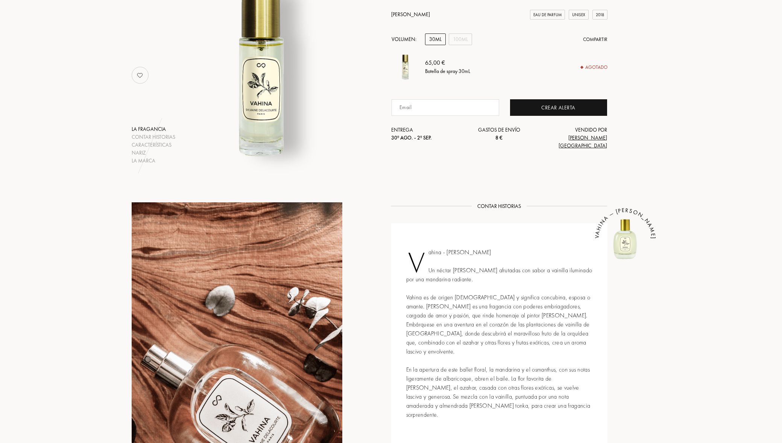
scroll to position [49, 0]
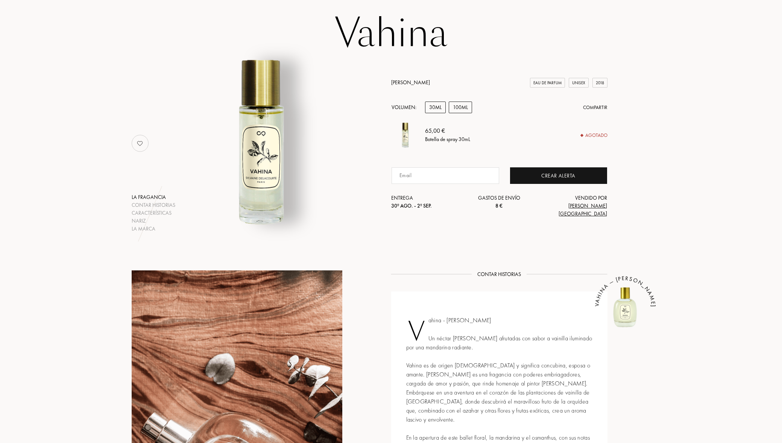
click at [457, 113] on div "100mL" at bounding box center [460, 108] width 23 height 12
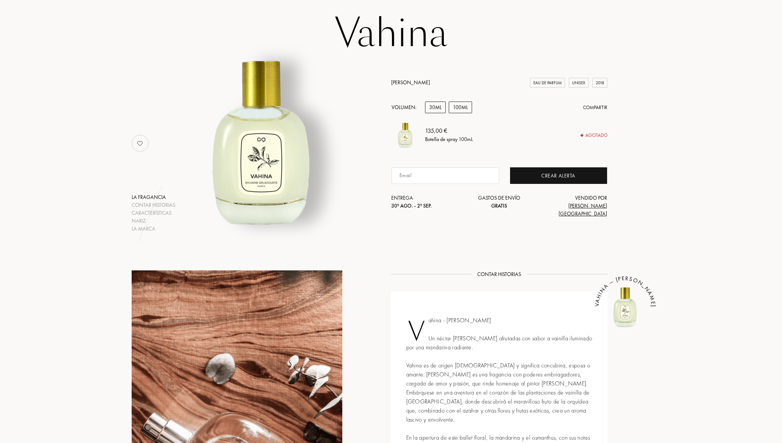
click at [440, 113] on div "30mL" at bounding box center [435, 108] width 21 height 12
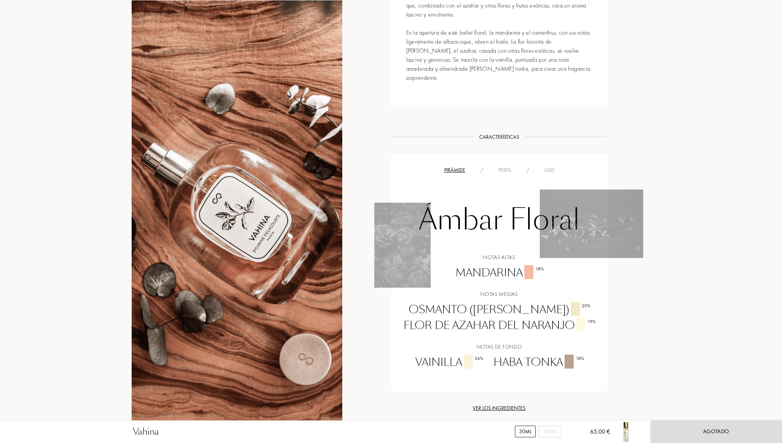
scroll to position [520, 0]
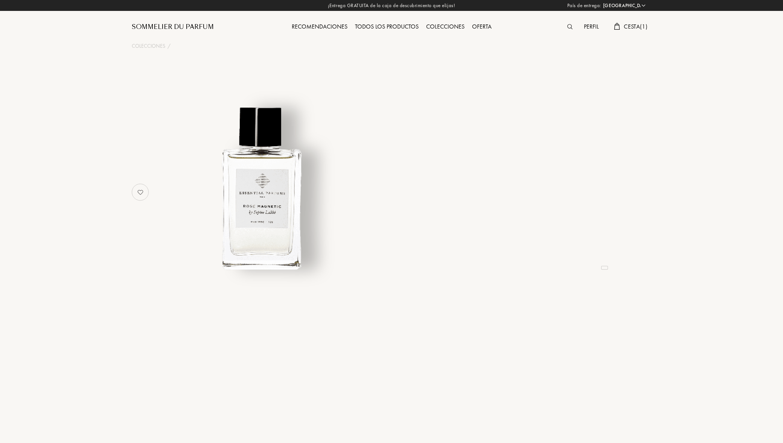
select select "ES"
select select "3"
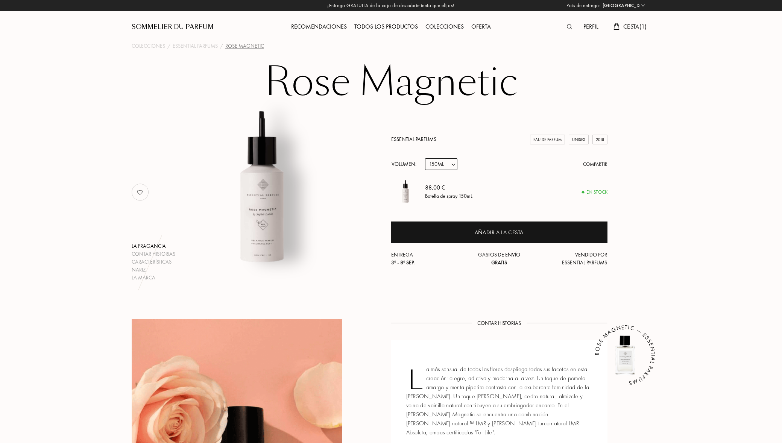
select select "1"
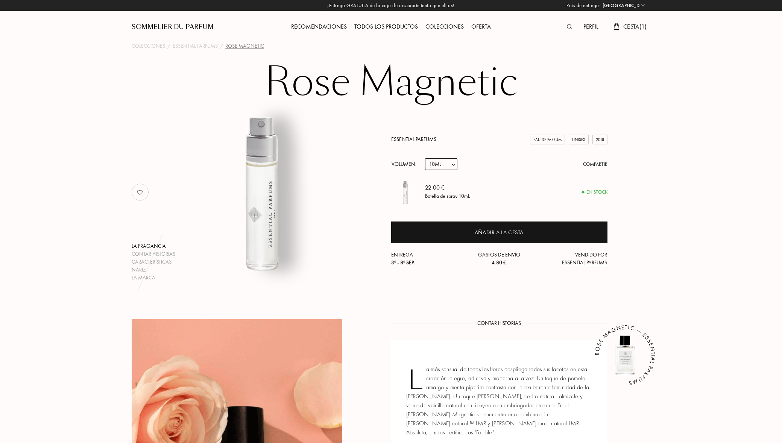
select select "0"
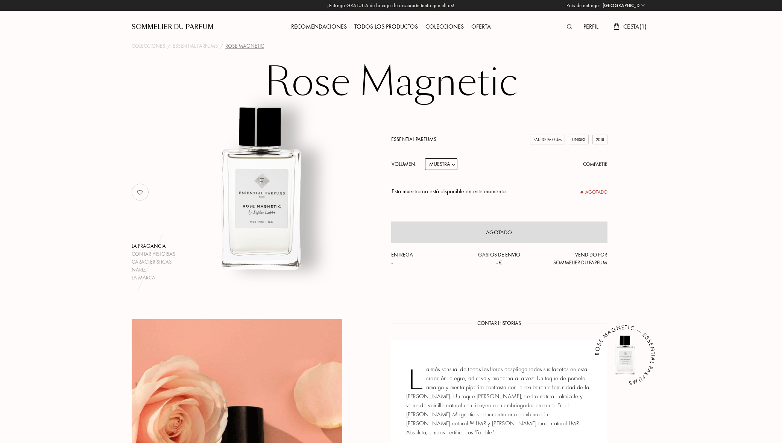
select select "1"
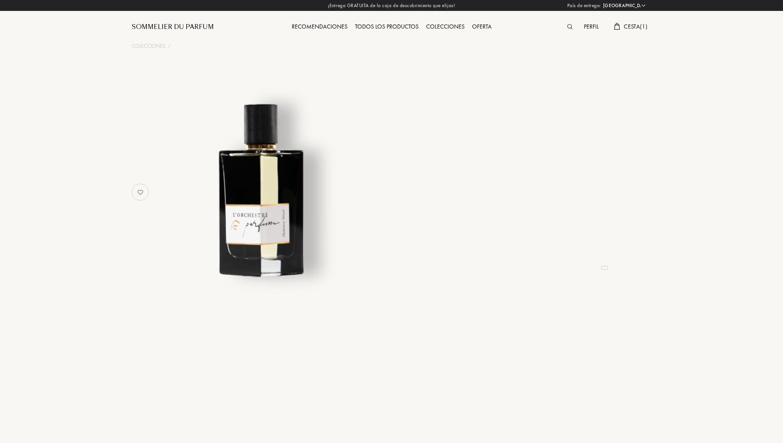
select select "ES"
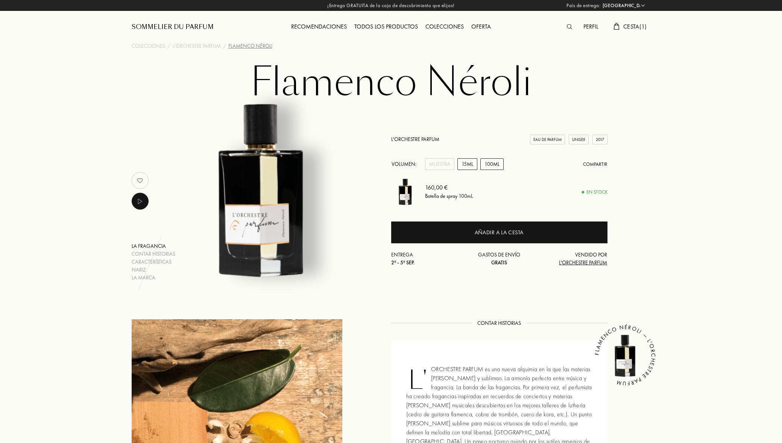
click at [466, 165] on div "15mL" at bounding box center [468, 164] width 20 height 12
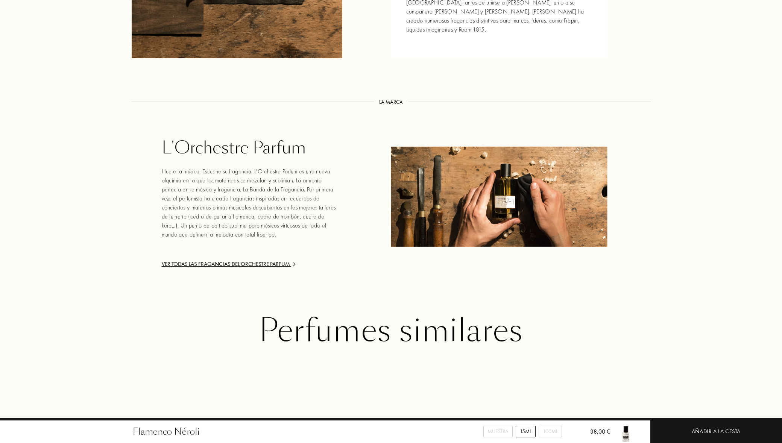
scroll to position [1208, 0]
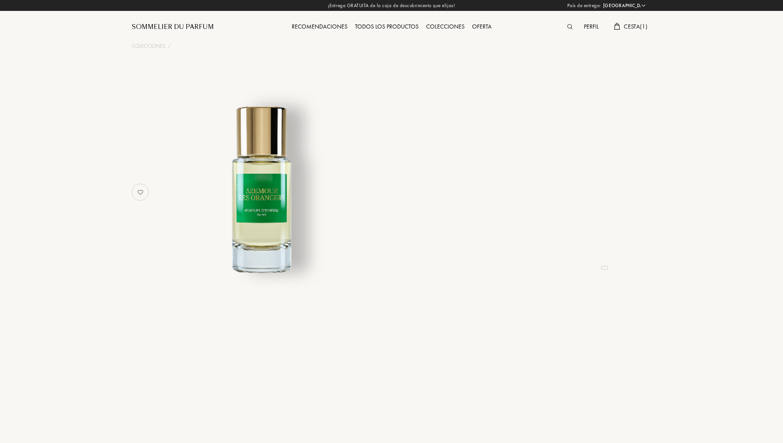
select select "ES"
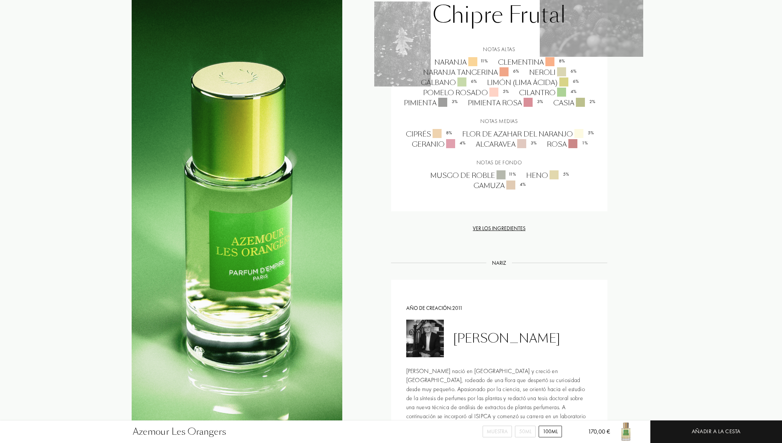
scroll to position [496, 0]
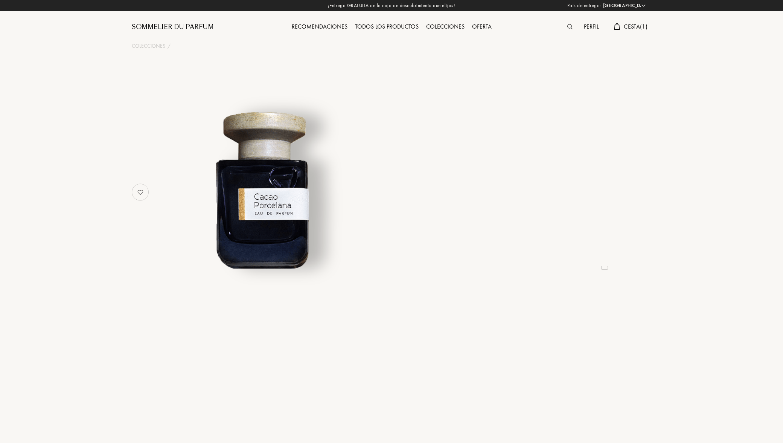
select select "ES"
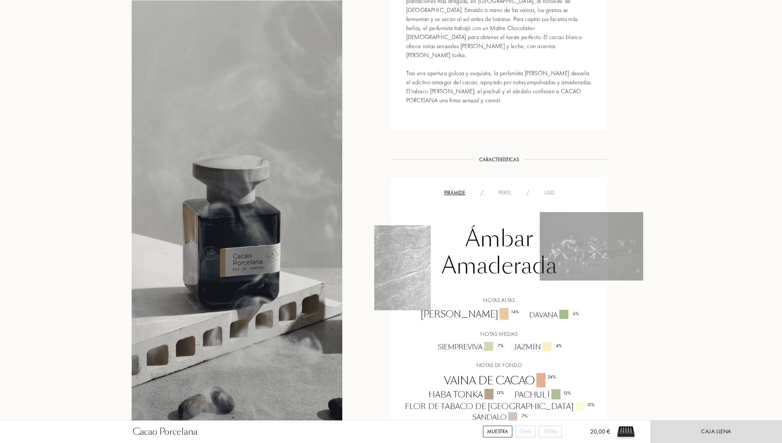
scroll to position [328, 0]
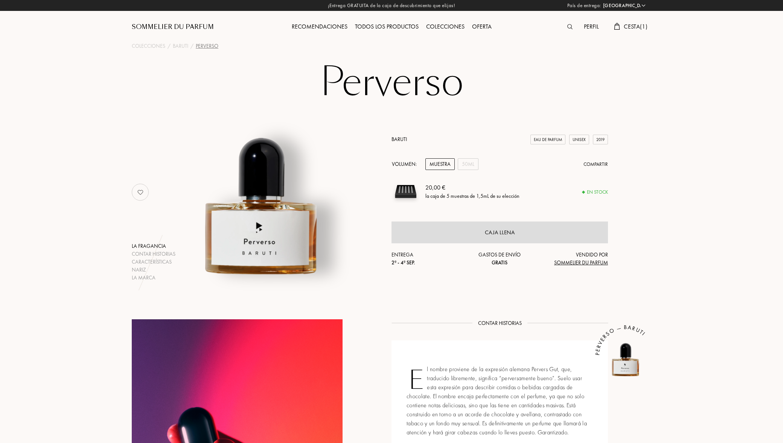
select select "ES"
click at [167, 262] on div "Características" at bounding box center [154, 262] width 44 height 8
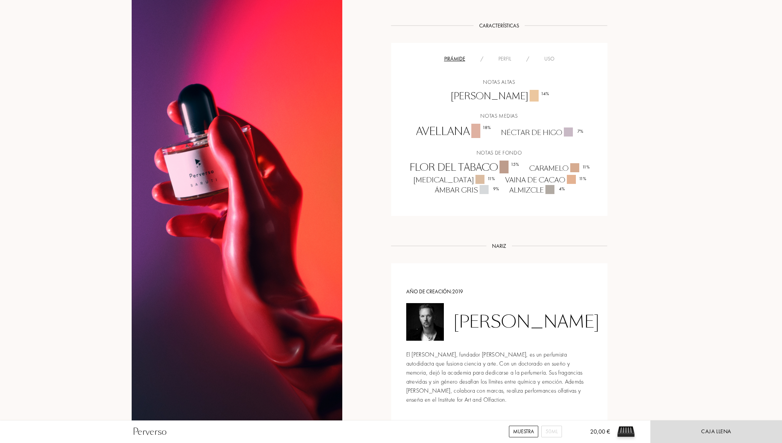
scroll to position [473, 0]
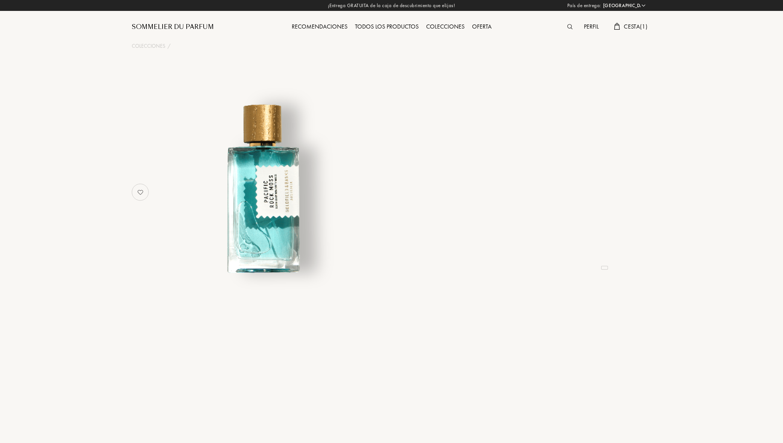
select select "ES"
select select "3"
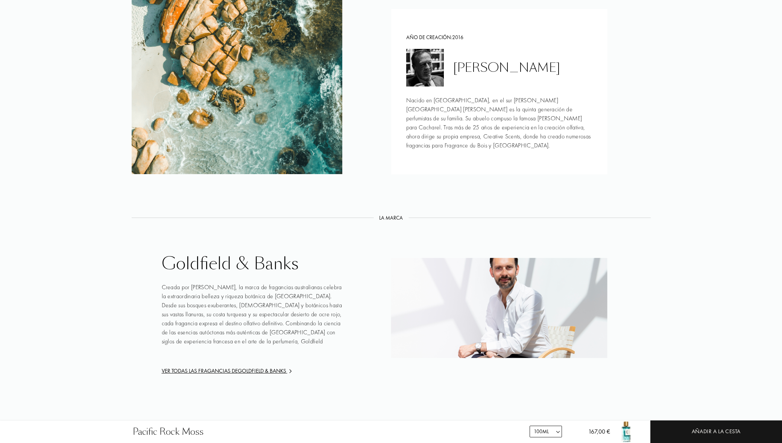
scroll to position [786, 0]
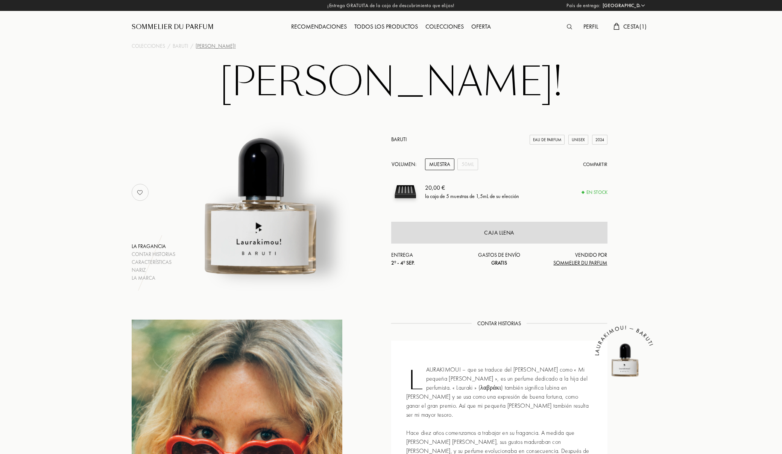
select select "ES"
